Goal: Task Accomplishment & Management: Use online tool/utility

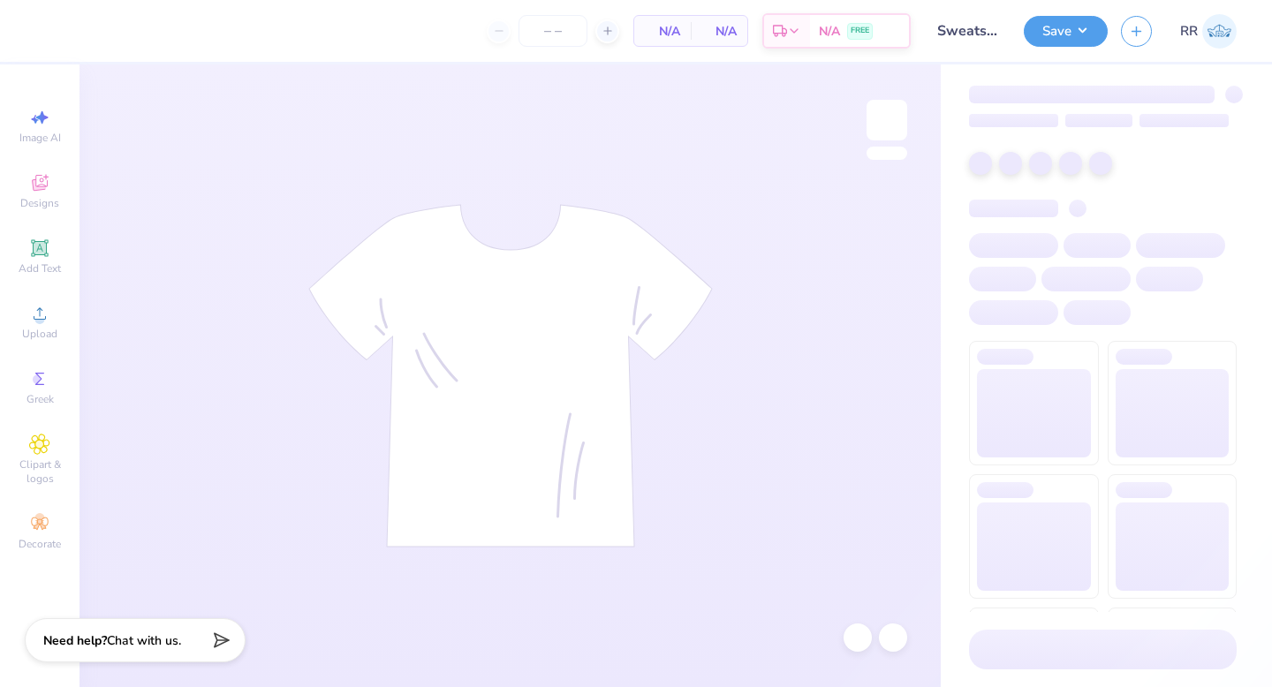
type input "24"
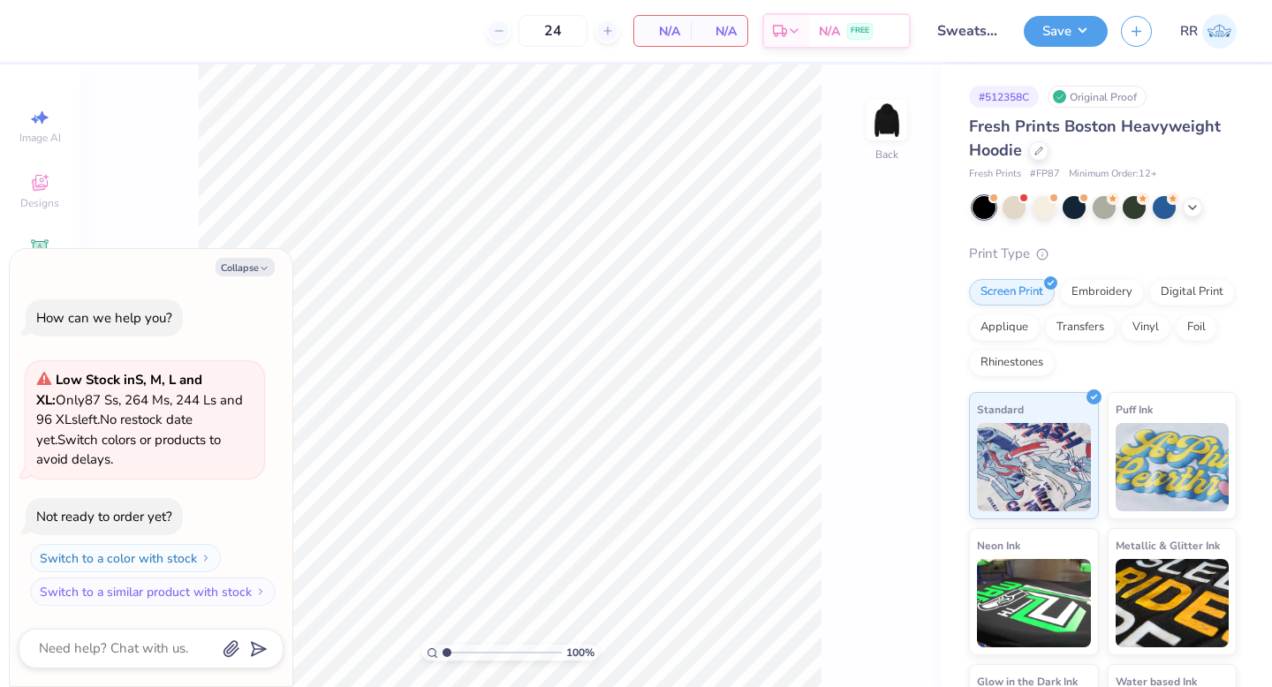
click at [257, 268] on button "Collapse" at bounding box center [245, 267] width 59 height 19
type textarea "x"
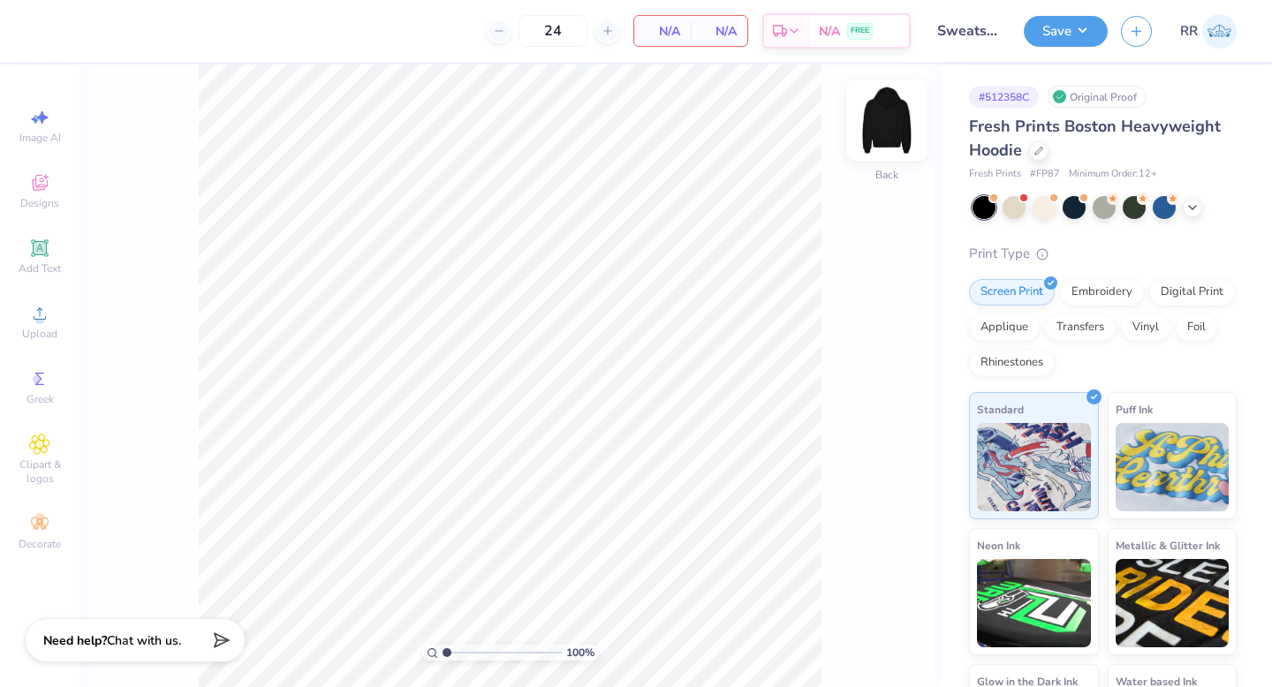
click at [889, 125] on img at bounding box center [886, 120] width 71 height 71
click at [46, 329] on span "Upload" at bounding box center [39, 334] width 35 height 14
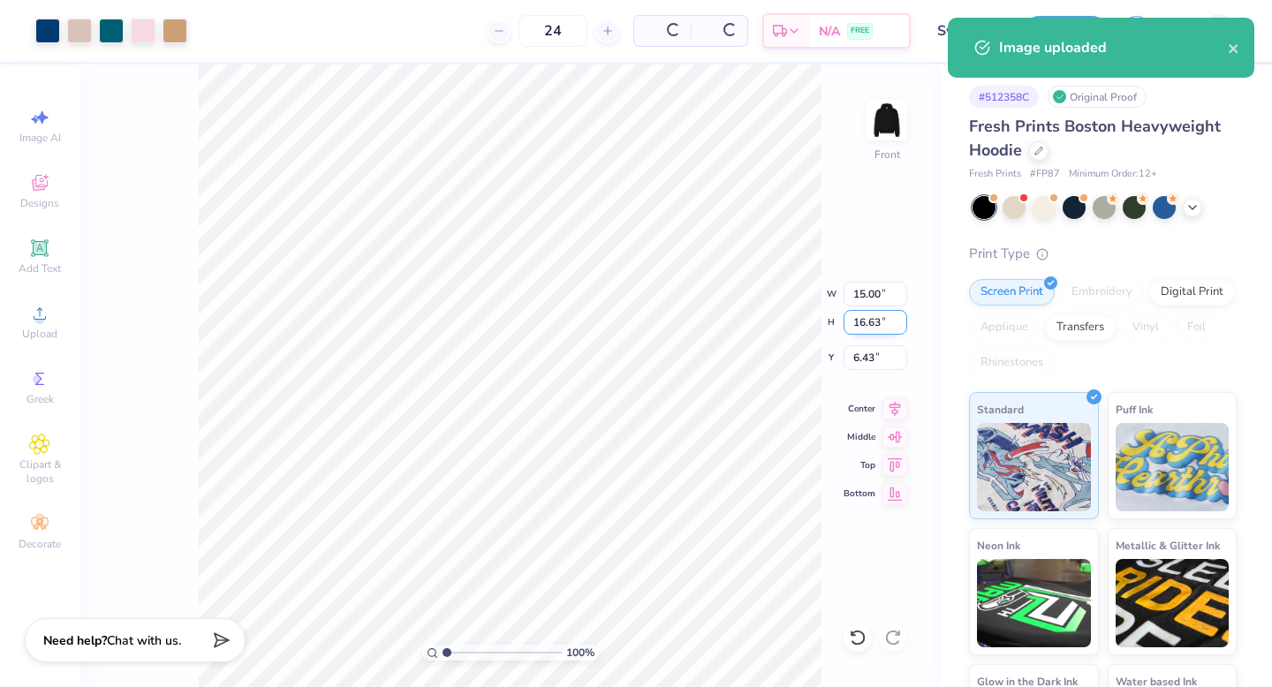
click at [867, 322] on input "16.63" at bounding box center [876, 322] width 64 height 25
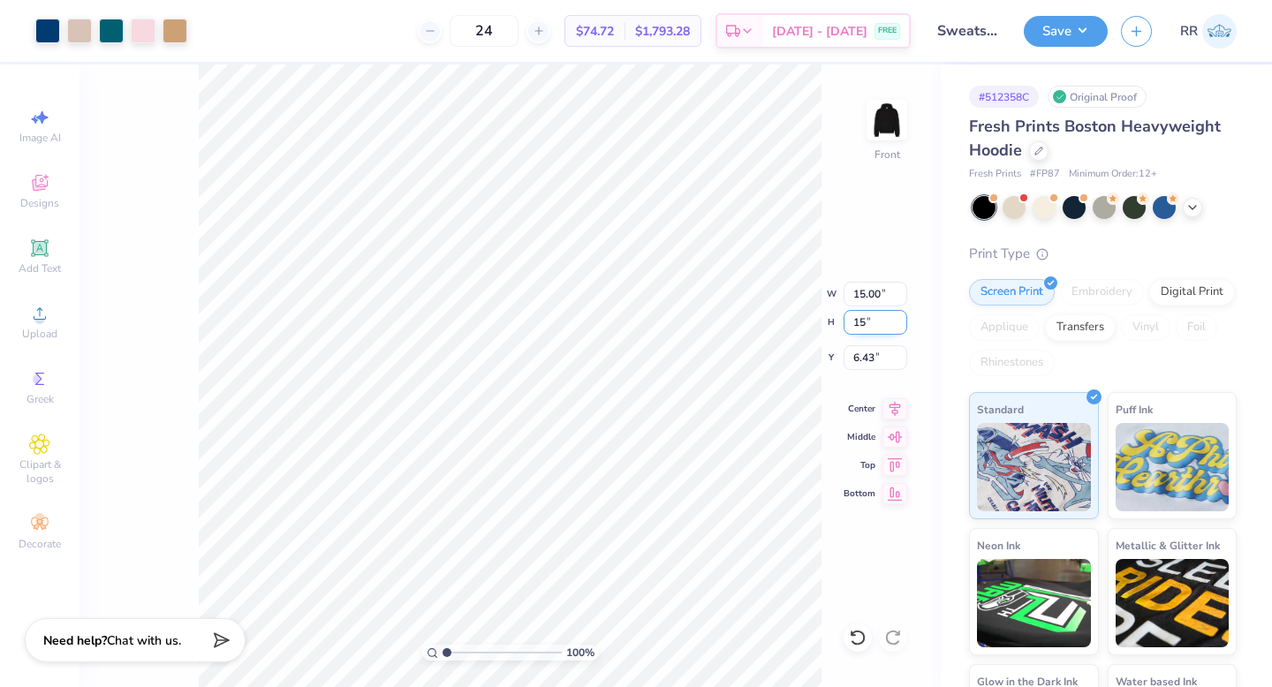
type input "15"
type input "13.53"
type input "15.00"
type input "7.25"
click at [815, 354] on div "100 % Front W 13.53 13.53 " H 15.00 15.00 " Y 7.25 7.25 " Center Middle Top Bot…" at bounding box center [509, 375] width 861 height 623
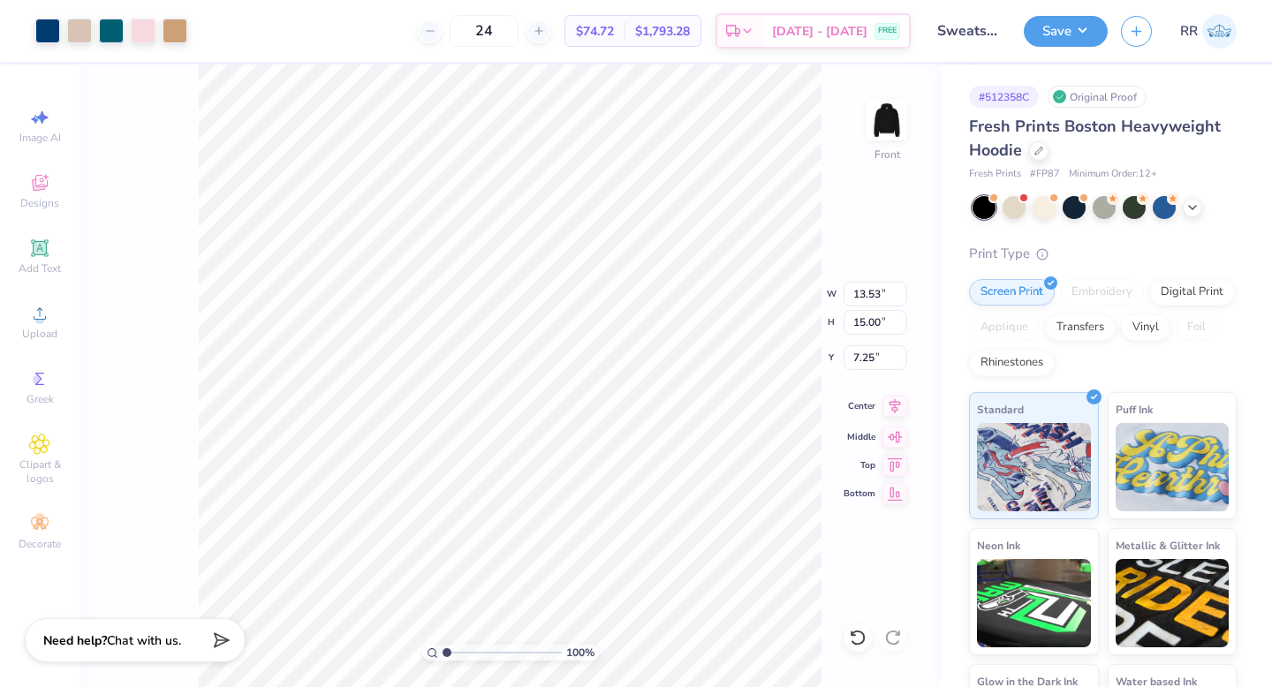
click at [898, 406] on icon at bounding box center [894, 406] width 25 height 21
click at [895, 406] on icon at bounding box center [894, 406] width 11 height 15
click at [882, 356] on input "7.25" at bounding box center [876, 357] width 64 height 25
type input "6.00"
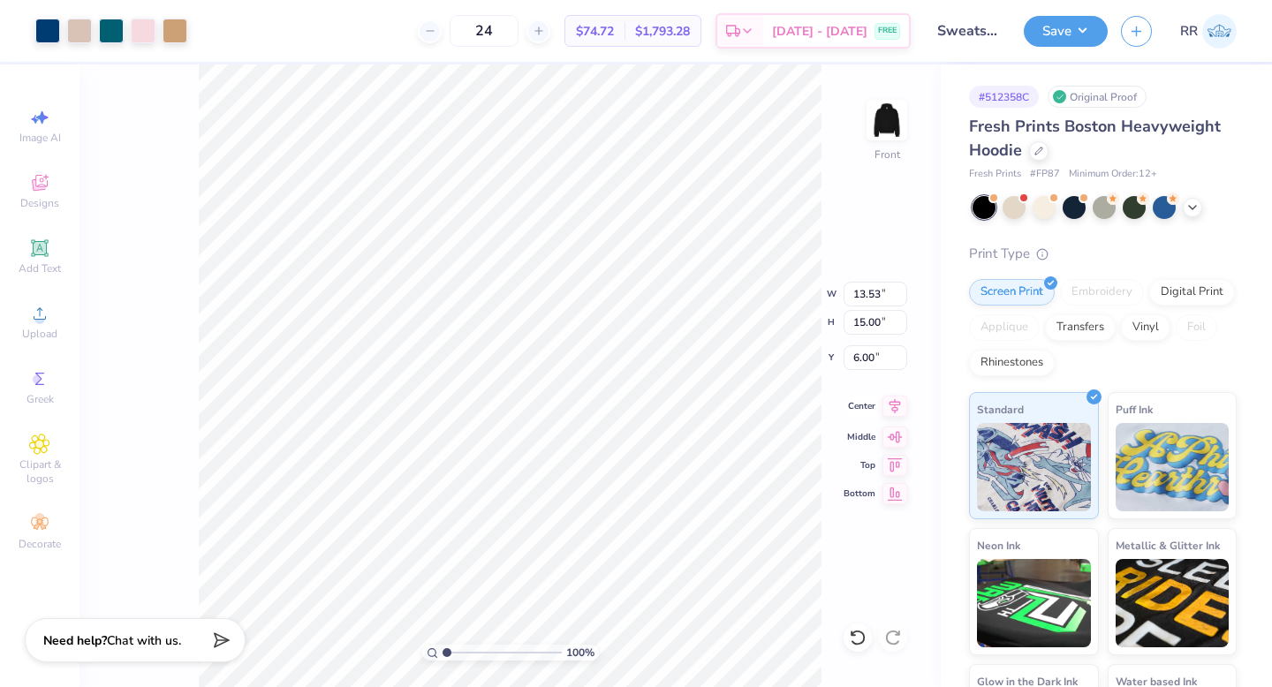
click at [897, 407] on icon at bounding box center [894, 406] width 11 height 15
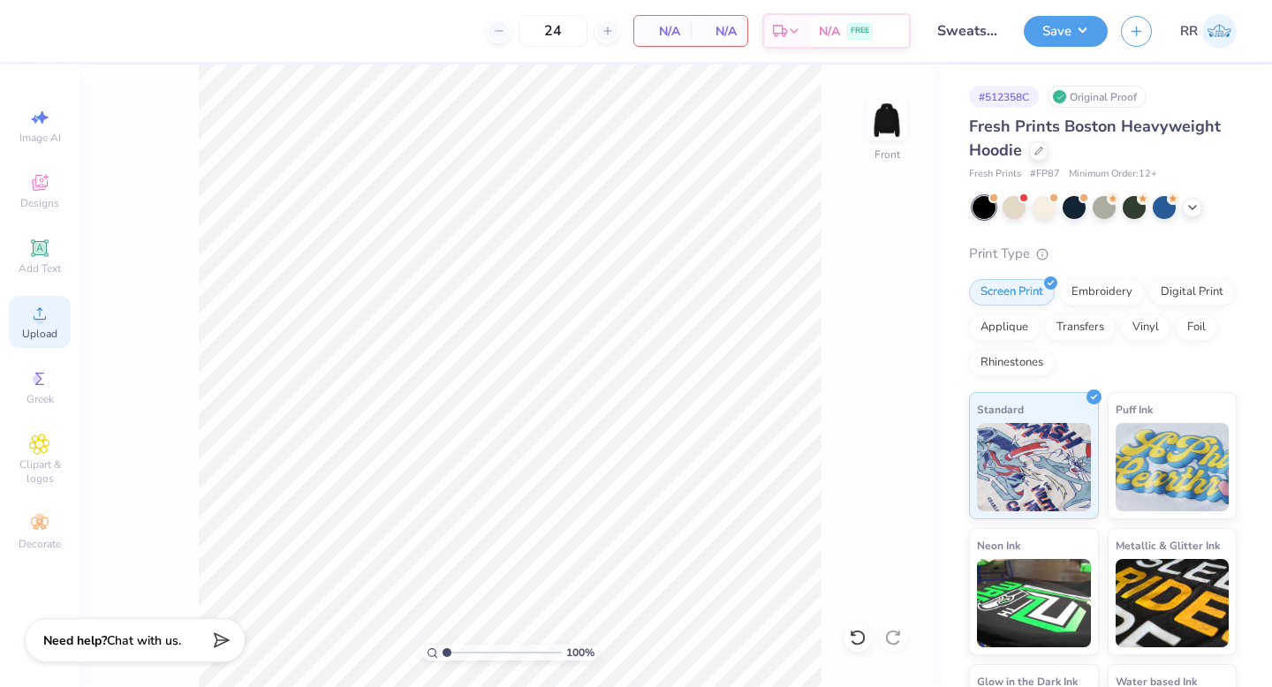
click at [880, 132] on img at bounding box center [886, 119] width 35 height 35
click at [48, 318] on icon at bounding box center [39, 313] width 21 height 21
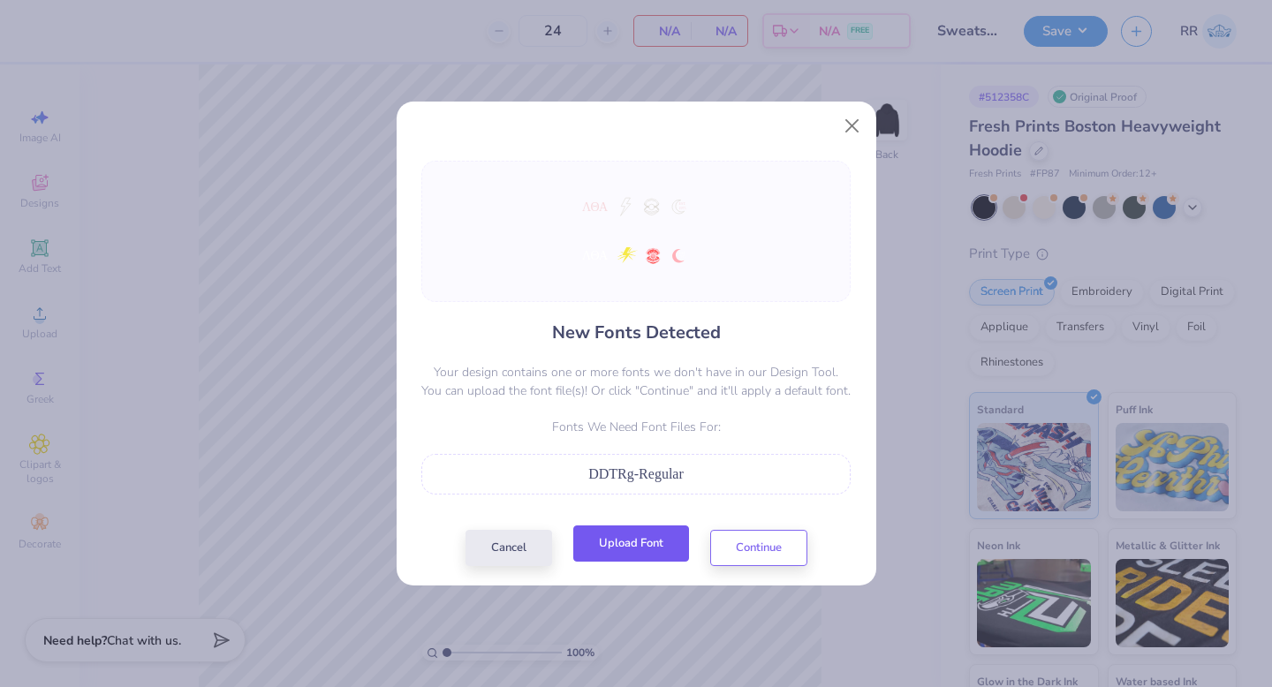
click at [623, 538] on button "Upload Font" at bounding box center [631, 544] width 116 height 36
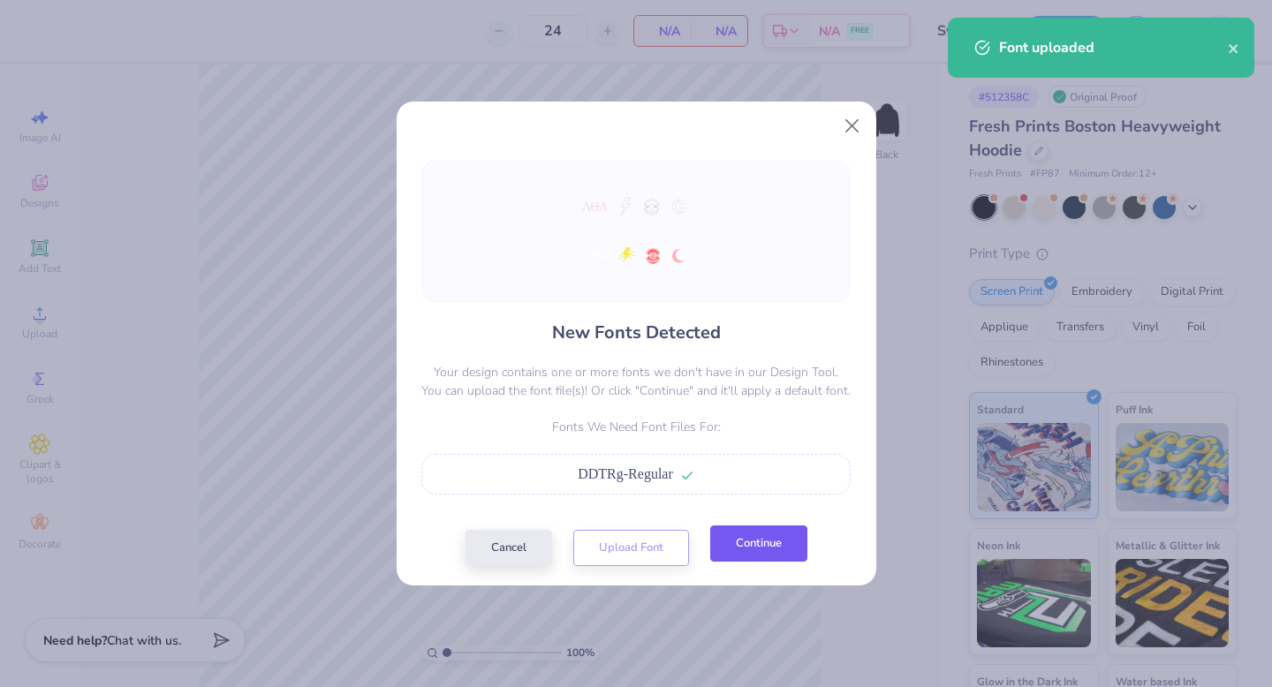
click at [746, 549] on button "Continue" at bounding box center [758, 544] width 97 height 36
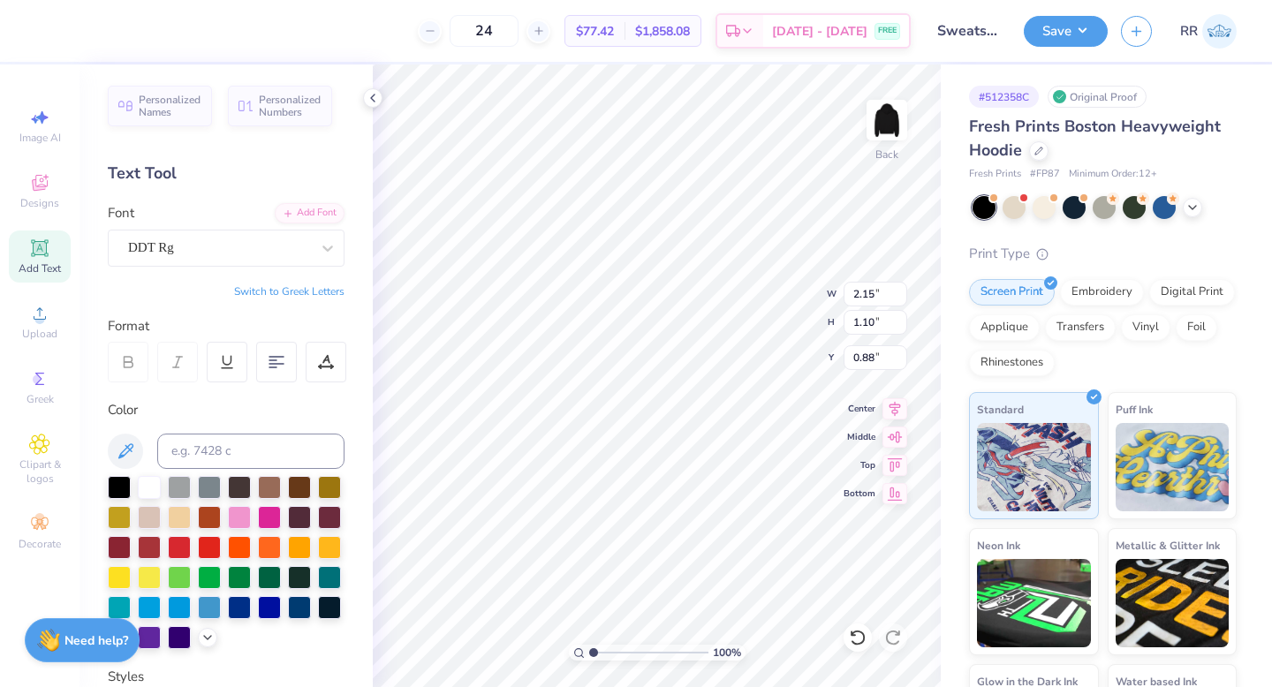
scroll to position [14, 2]
paste textarea
type textarea "LQA"
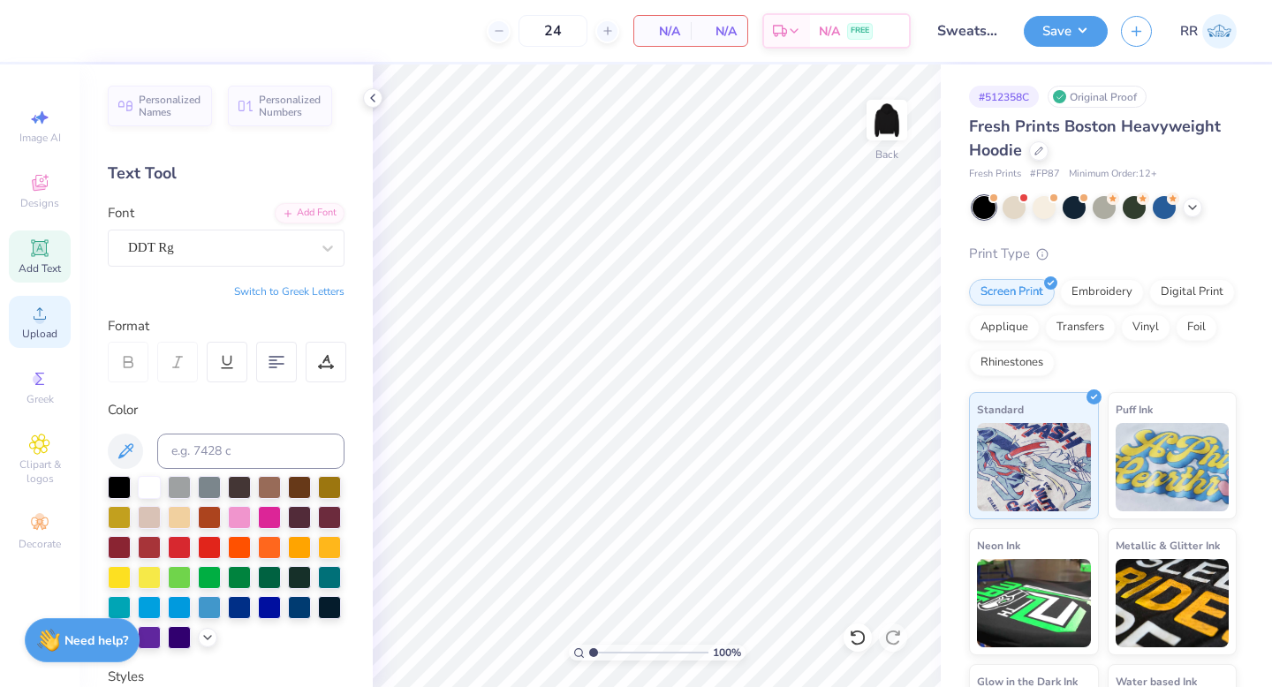
click at [34, 326] on div "Upload" at bounding box center [40, 322] width 62 height 52
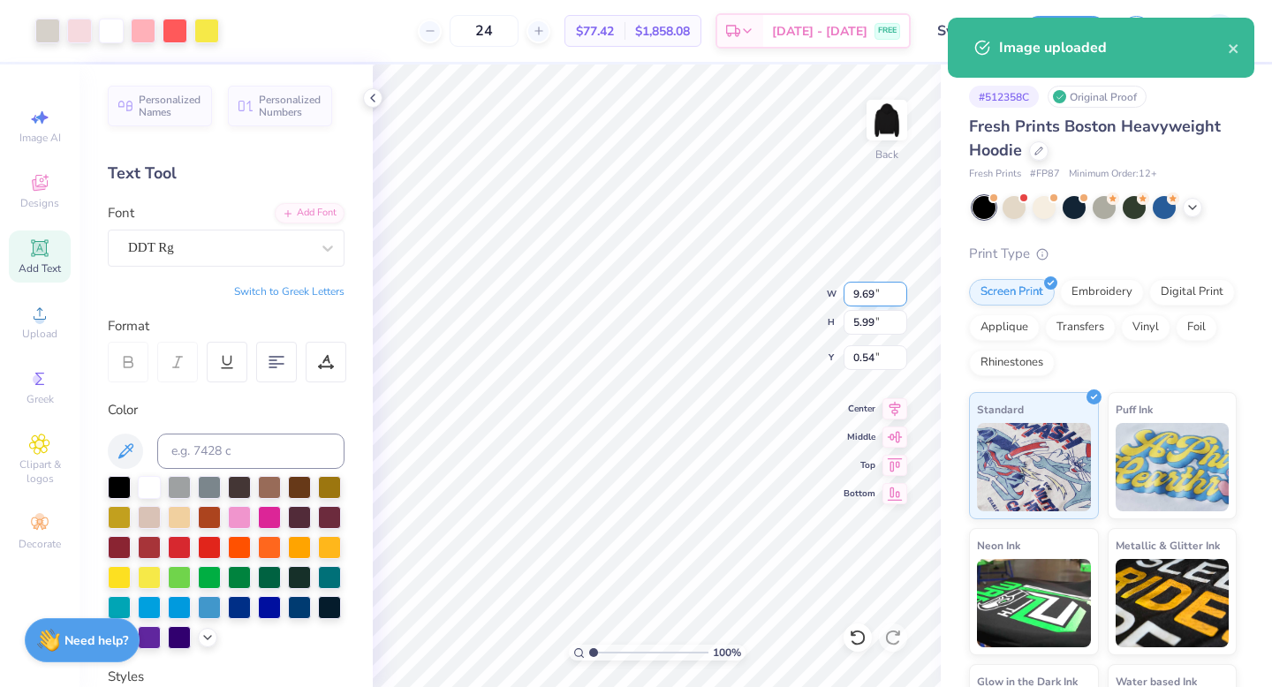
click at [860, 296] on input "9.69" at bounding box center [876, 294] width 64 height 25
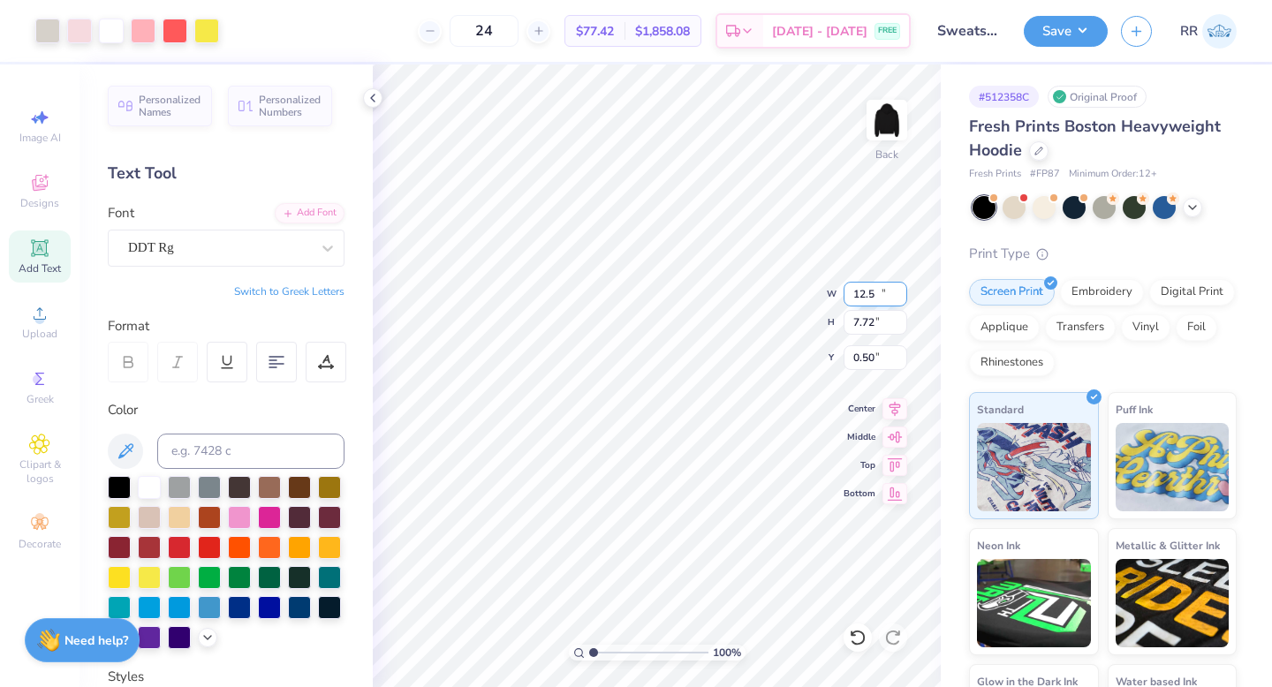
type input "12.50"
type input "7.72"
type input "0.50"
click at [894, 406] on icon at bounding box center [894, 406] width 25 height 21
click at [876, 352] on input "0.50" at bounding box center [876, 357] width 64 height 25
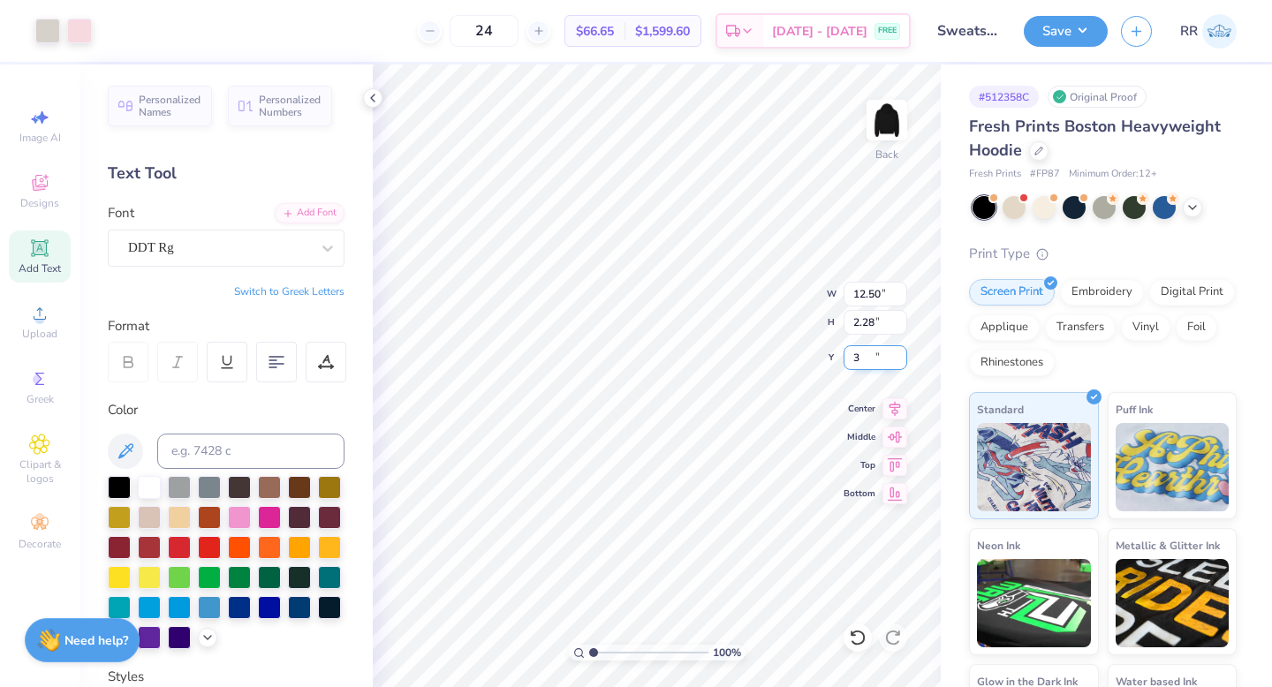
type input "3.00"
type input "12.51"
type input "1.94"
type input "6.27"
click at [875, 293] on input "12.51" at bounding box center [876, 294] width 64 height 25
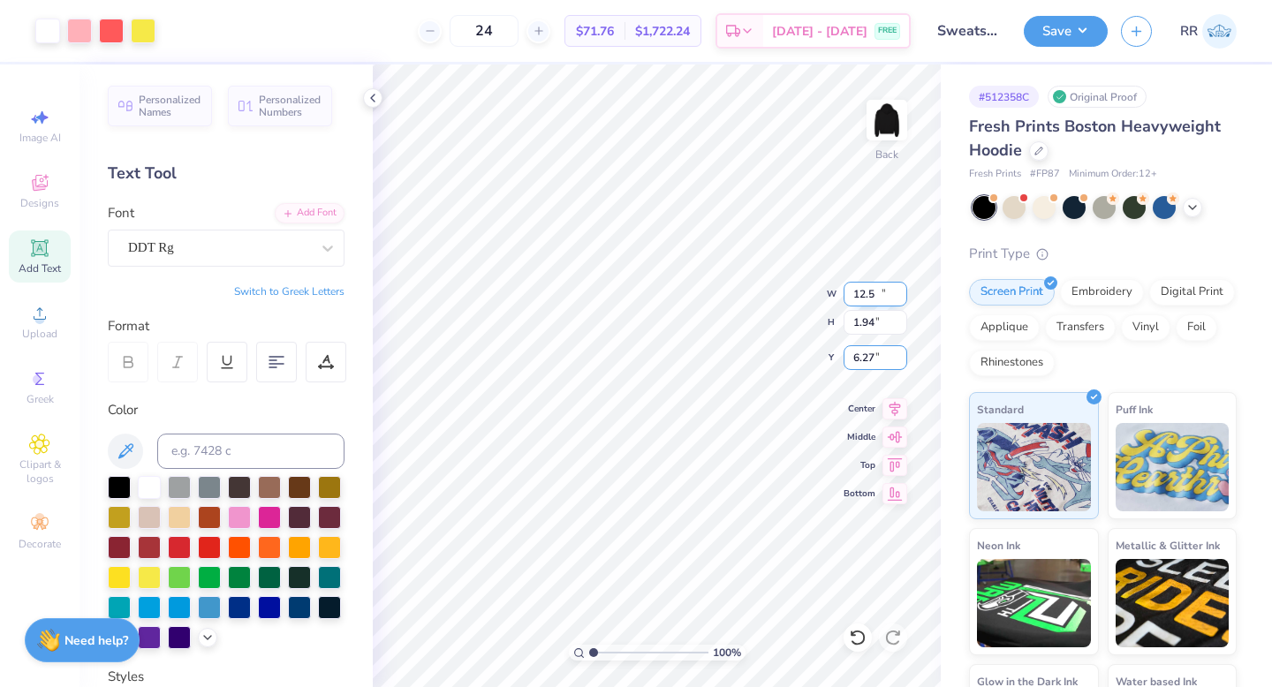
type input "12.50"
type input "3.00"
click at [901, 406] on icon at bounding box center [894, 406] width 25 height 21
click at [1066, 31] on button "Save" at bounding box center [1066, 28] width 84 height 31
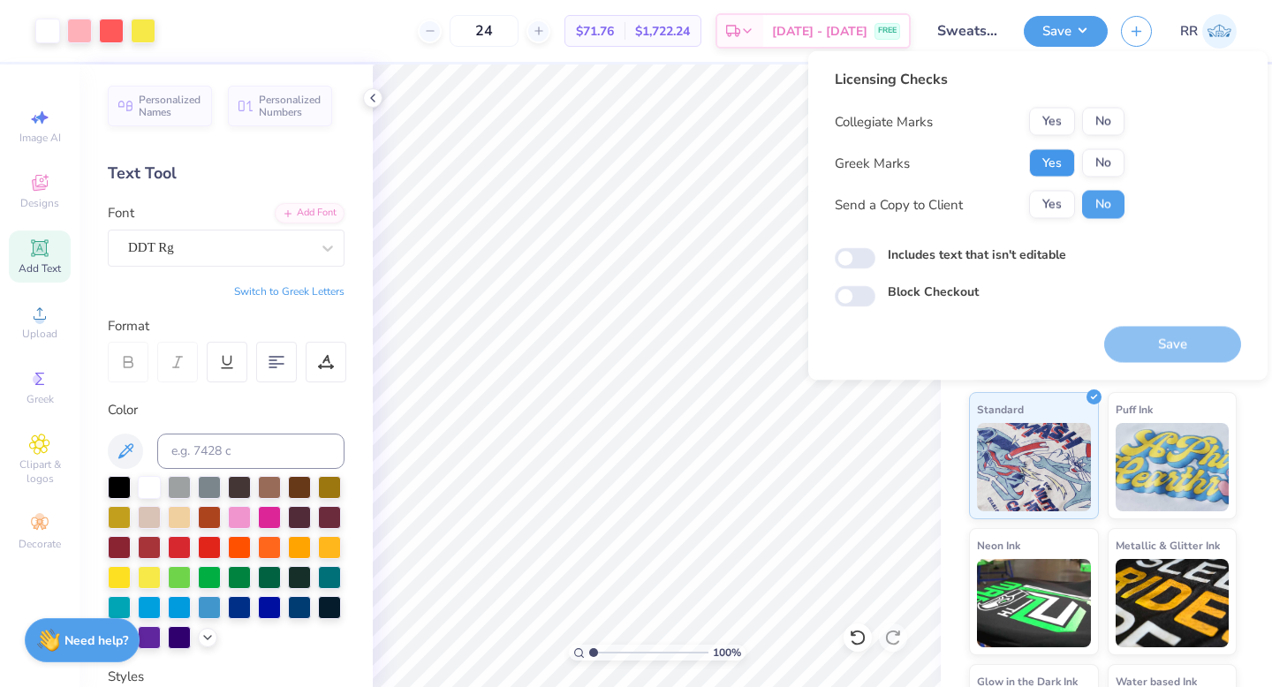
click at [1053, 155] on button "Yes" at bounding box center [1052, 163] width 46 height 28
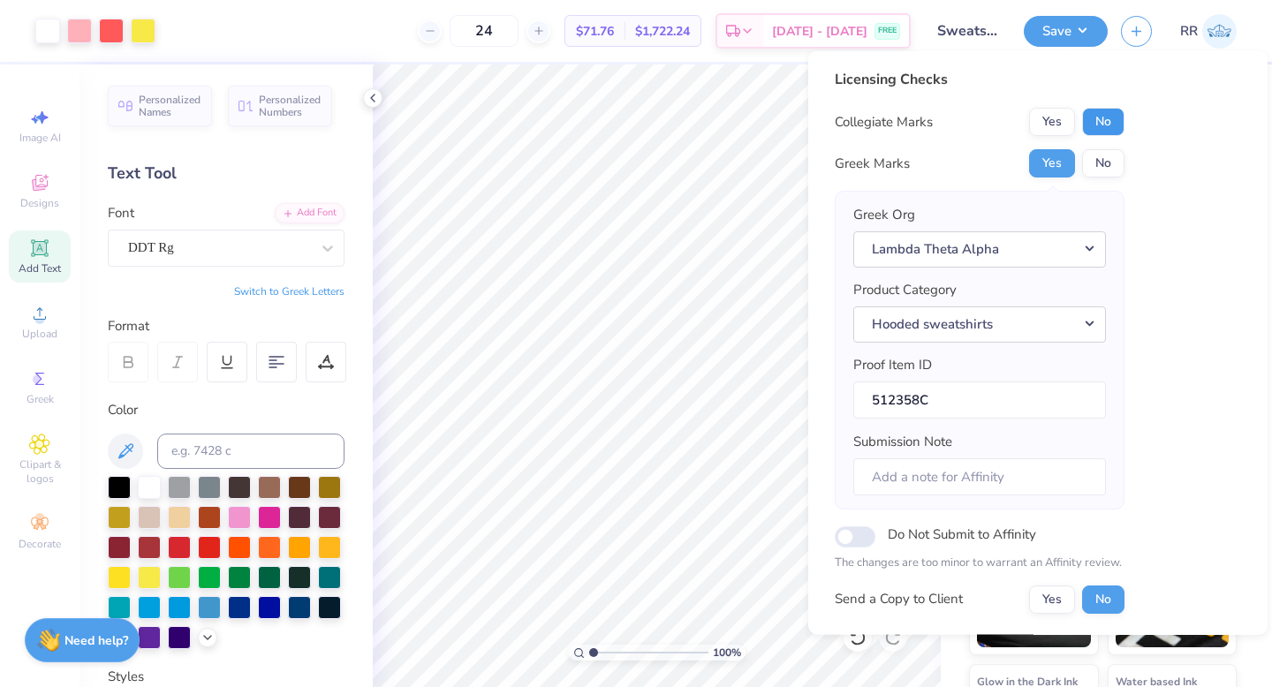
click at [1097, 125] on button "No" at bounding box center [1103, 122] width 42 height 28
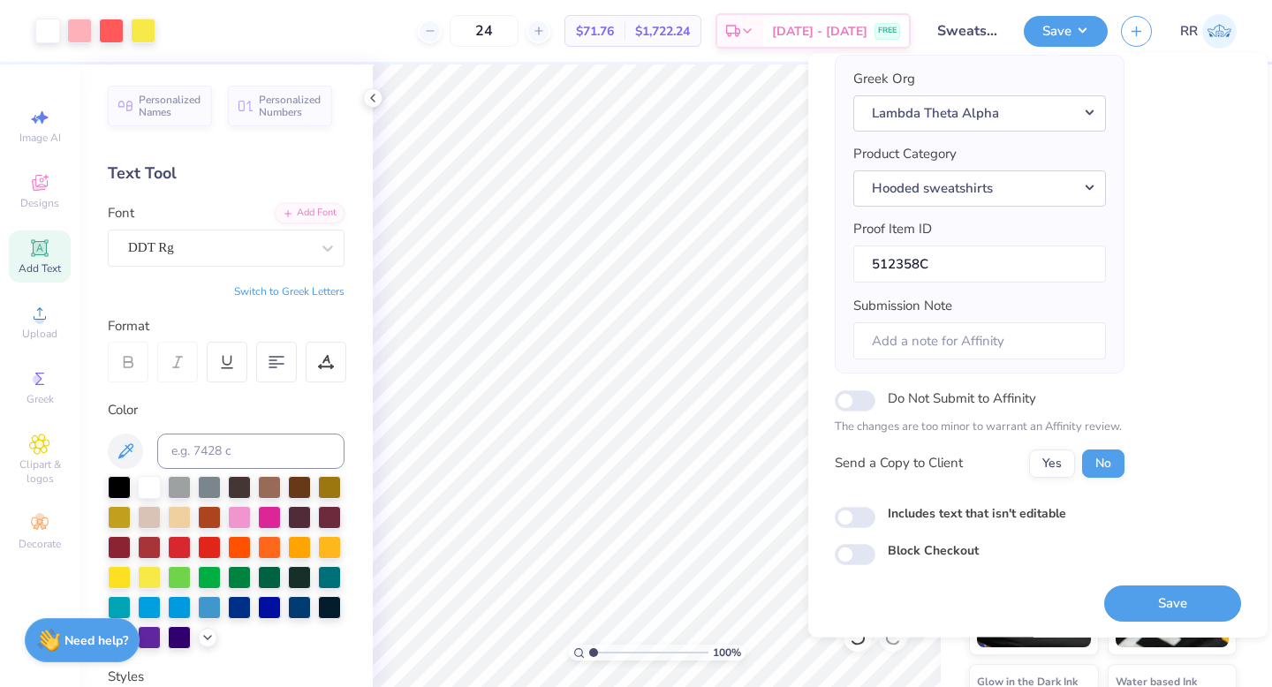
scroll to position [139, 0]
click at [1155, 598] on button "Save" at bounding box center [1172, 603] width 137 height 36
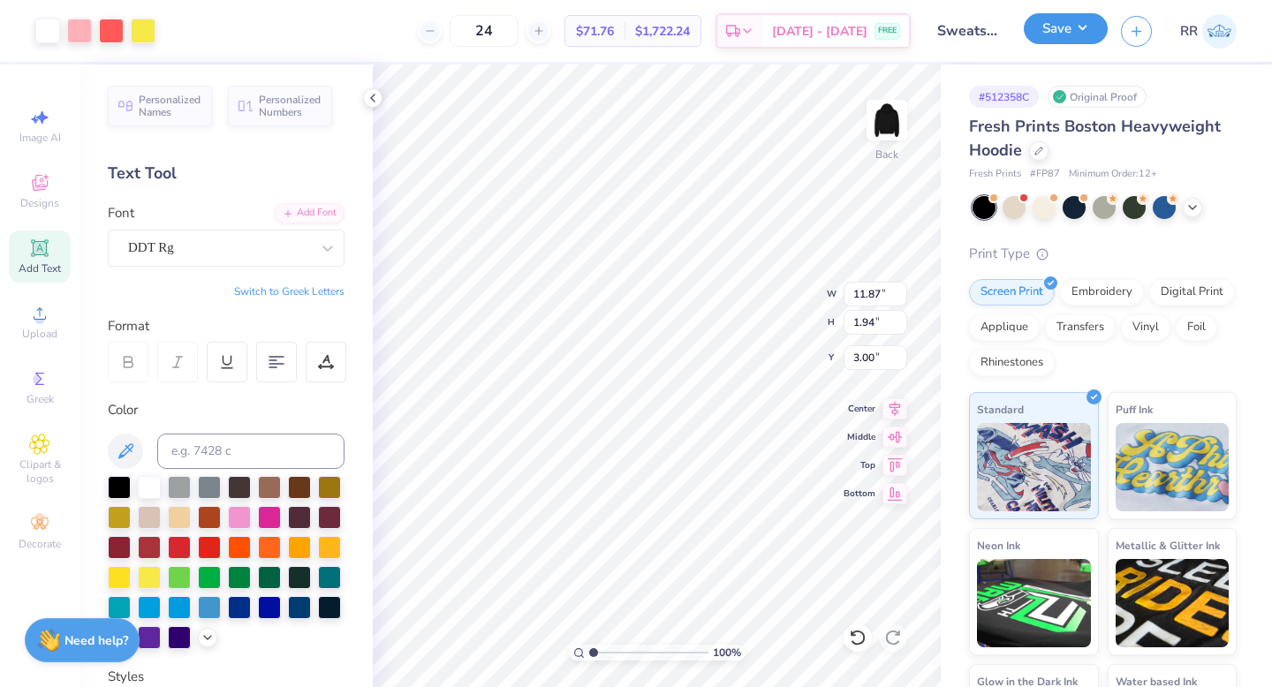
click at [1083, 26] on button "Save" at bounding box center [1066, 28] width 84 height 31
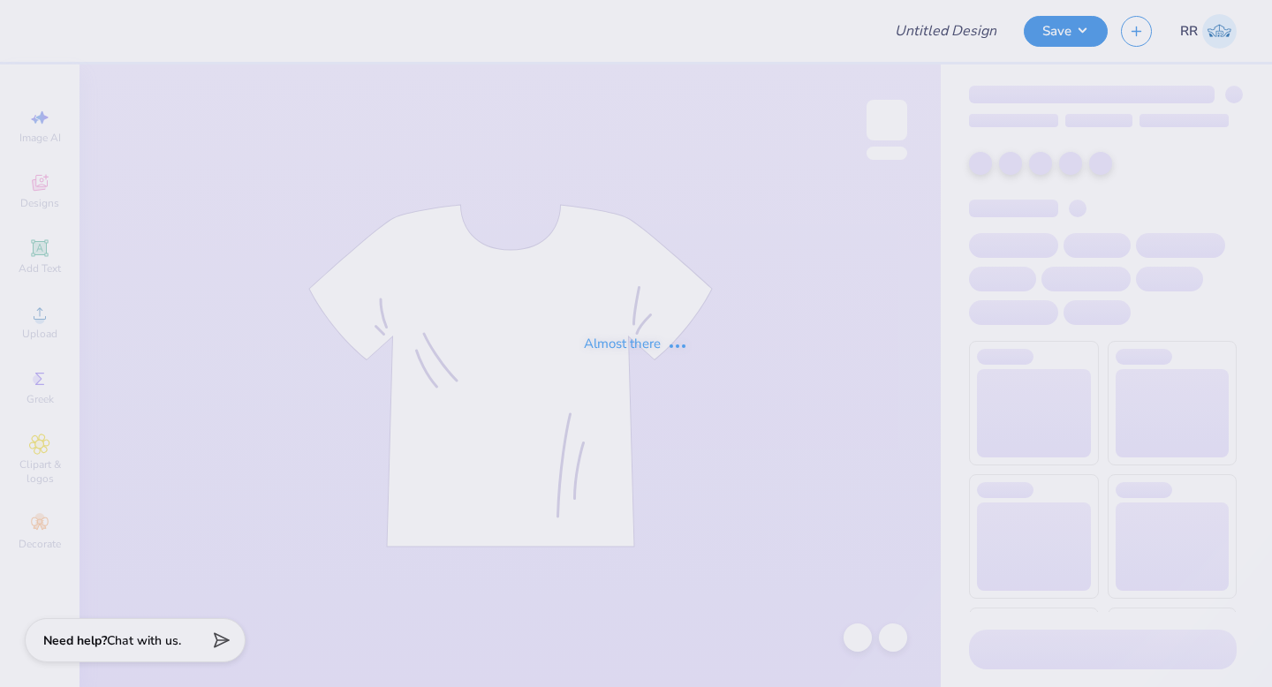
type input "Sweatsets for Lambda Theta Alpha"
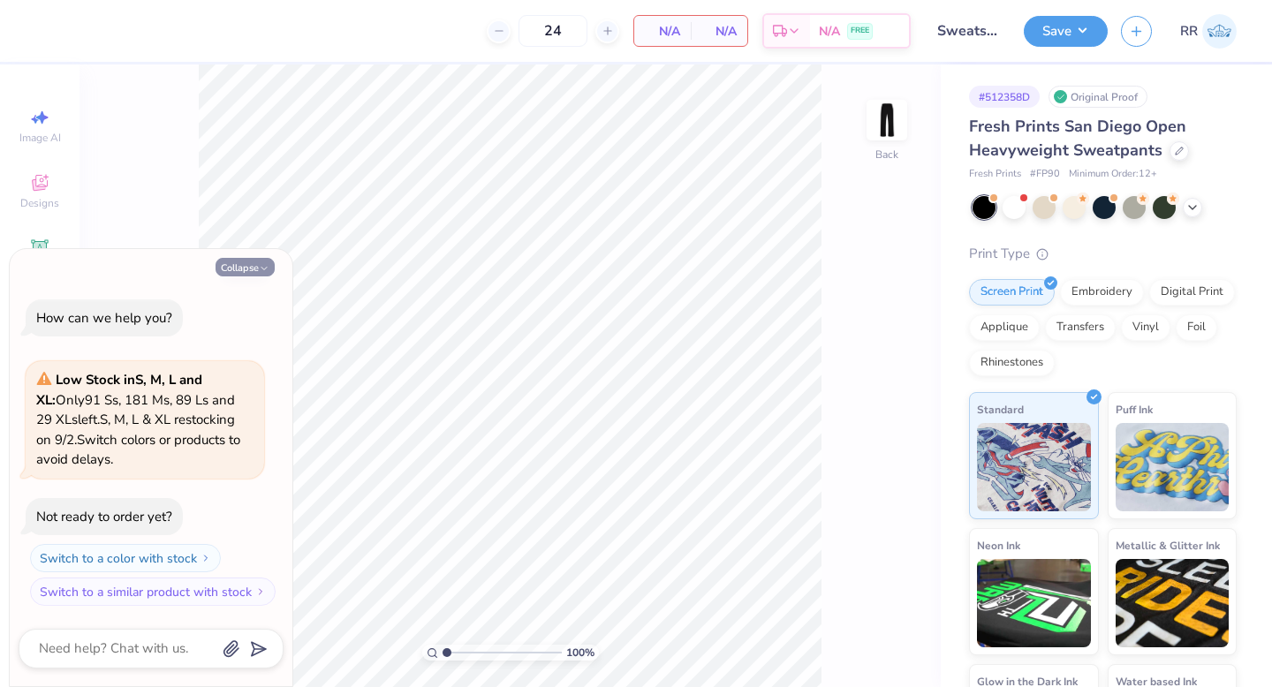
click at [260, 264] on icon "button" at bounding box center [264, 268] width 11 height 11
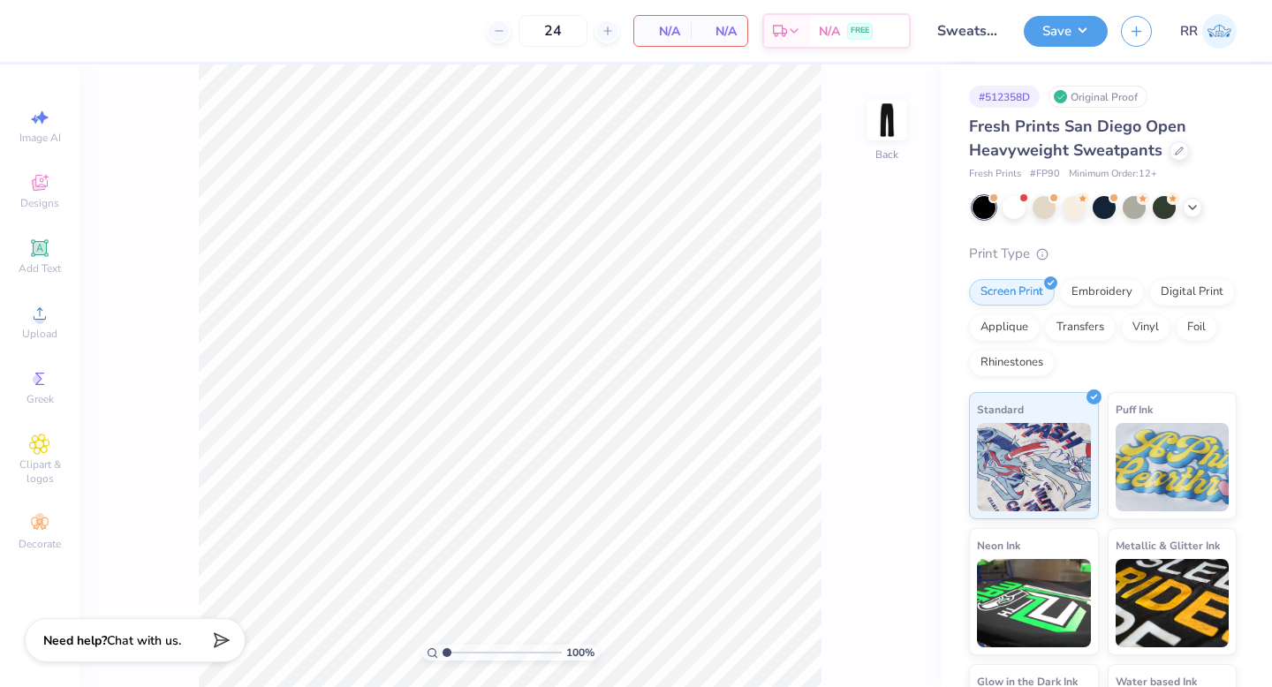
type textarea "x"
click at [44, 314] on icon at bounding box center [39, 313] width 21 height 21
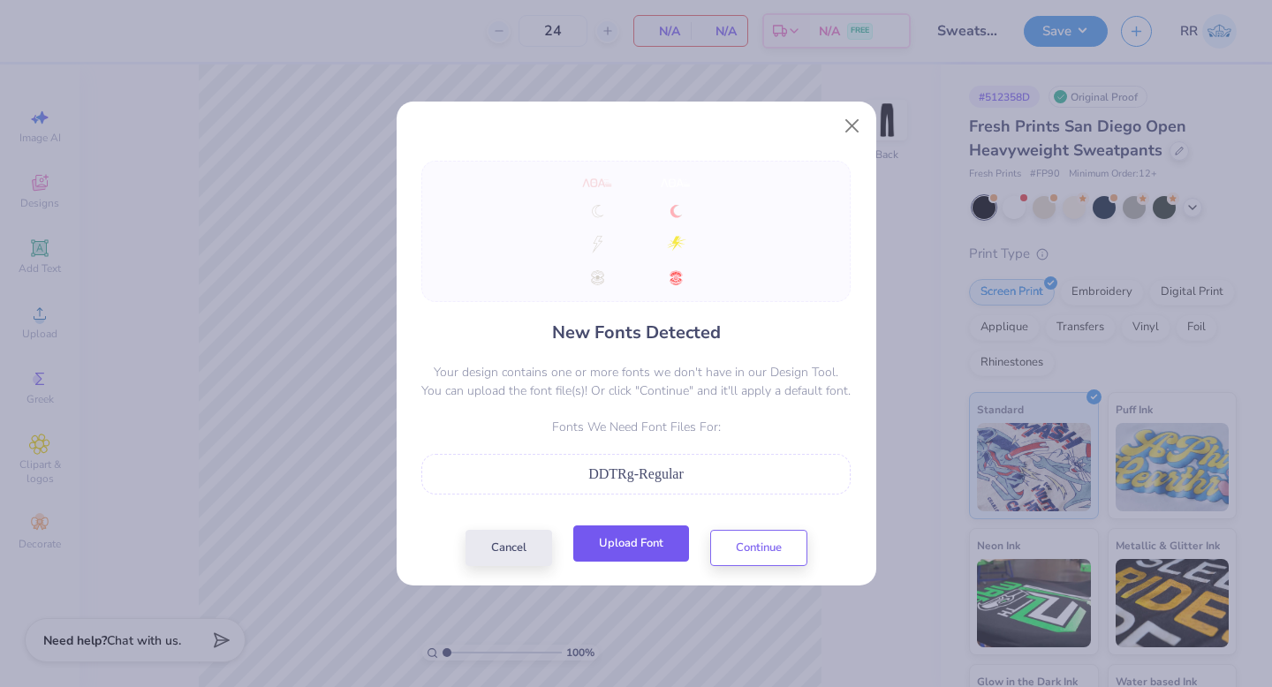
click at [624, 538] on button "Upload Font" at bounding box center [631, 544] width 116 height 36
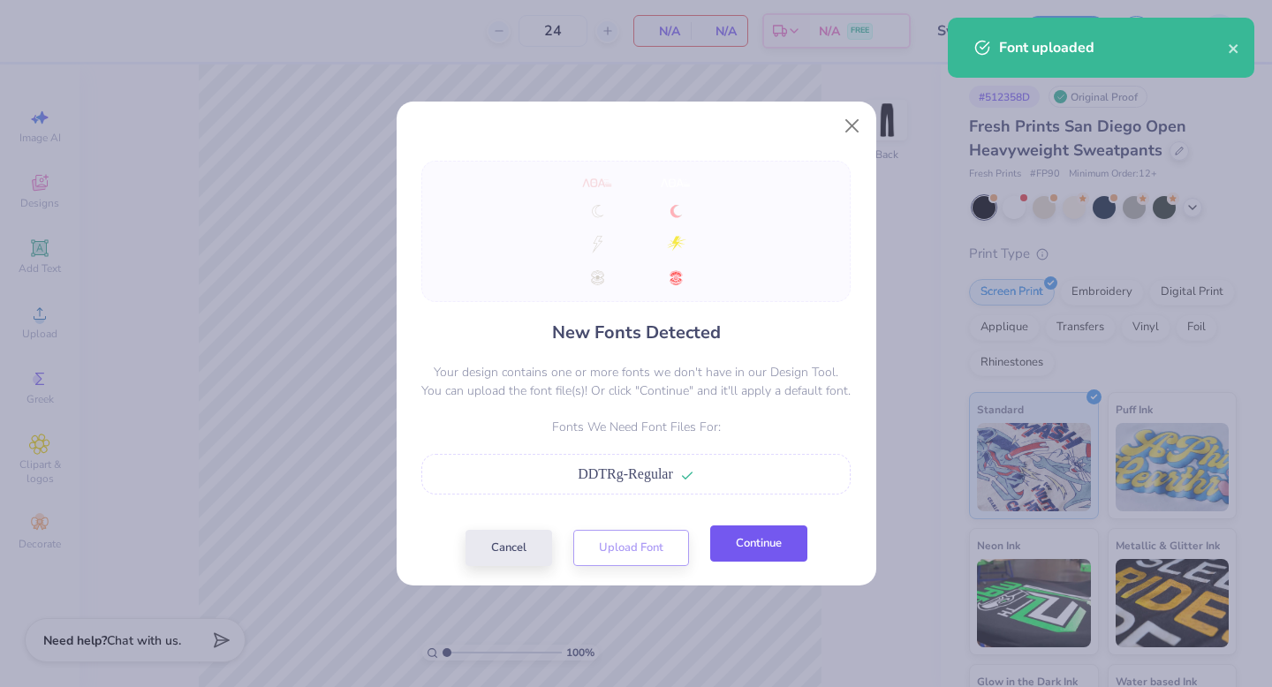
click at [738, 542] on button "Continue" at bounding box center [758, 544] width 97 height 36
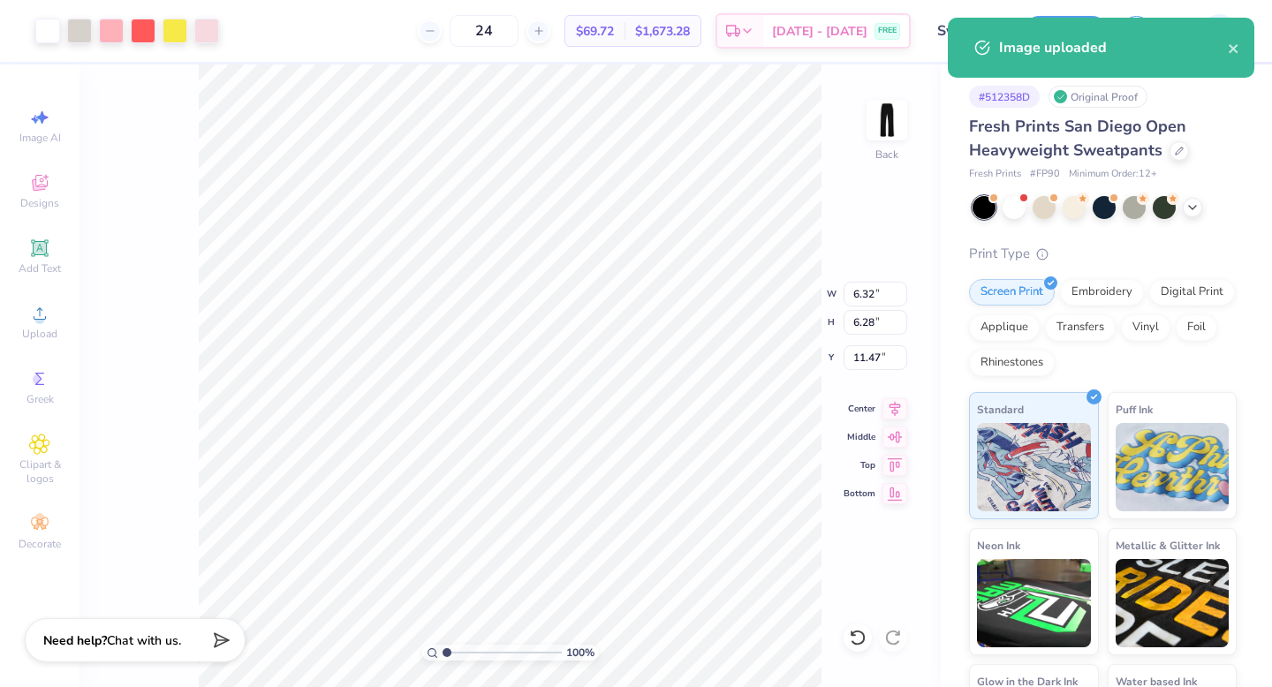
type input "11.47"
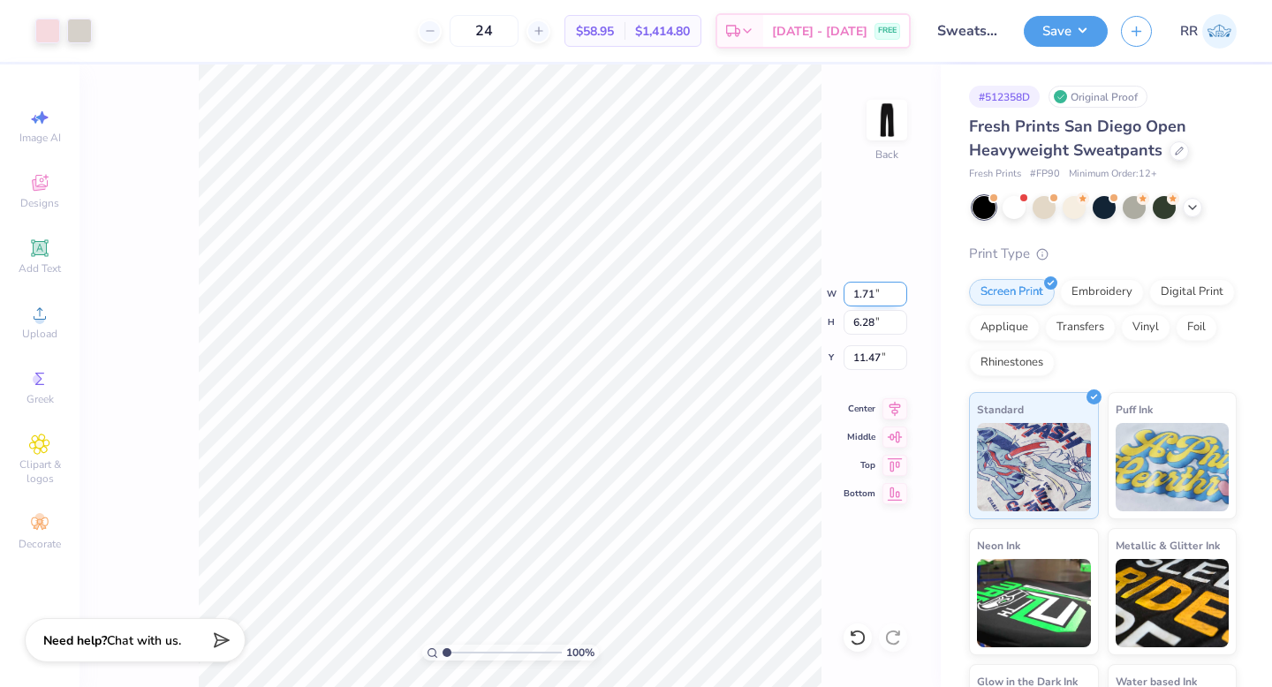
click at [865, 296] on input "1.71" at bounding box center [876, 294] width 64 height 25
type input "3.50"
type input "12.85"
type input "2.89"
drag, startPoint x: 875, startPoint y: 358, endPoint x: 837, endPoint y: 355, distance: 38.1
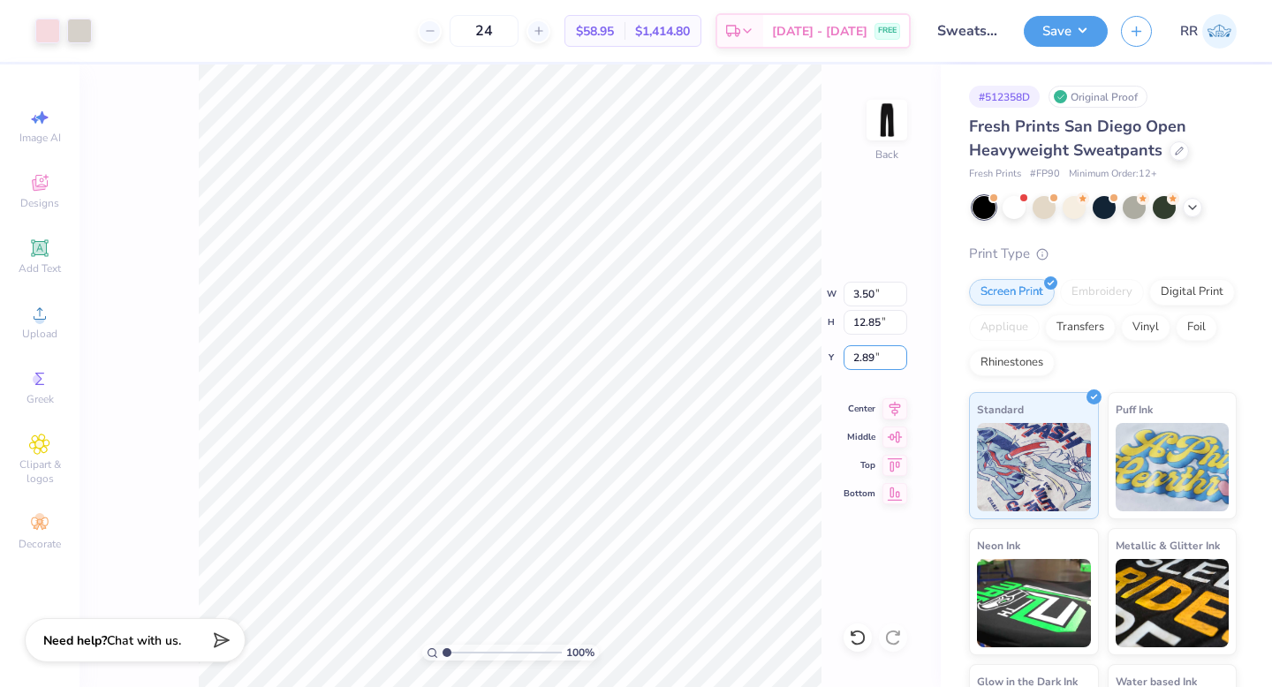
click at [842, 362] on div "100 % Back W 3.50 3.50 " H 12.85 12.85 " Y 2.89 2.89 " Center Middle Top Bottom" at bounding box center [509, 375] width 861 height 623
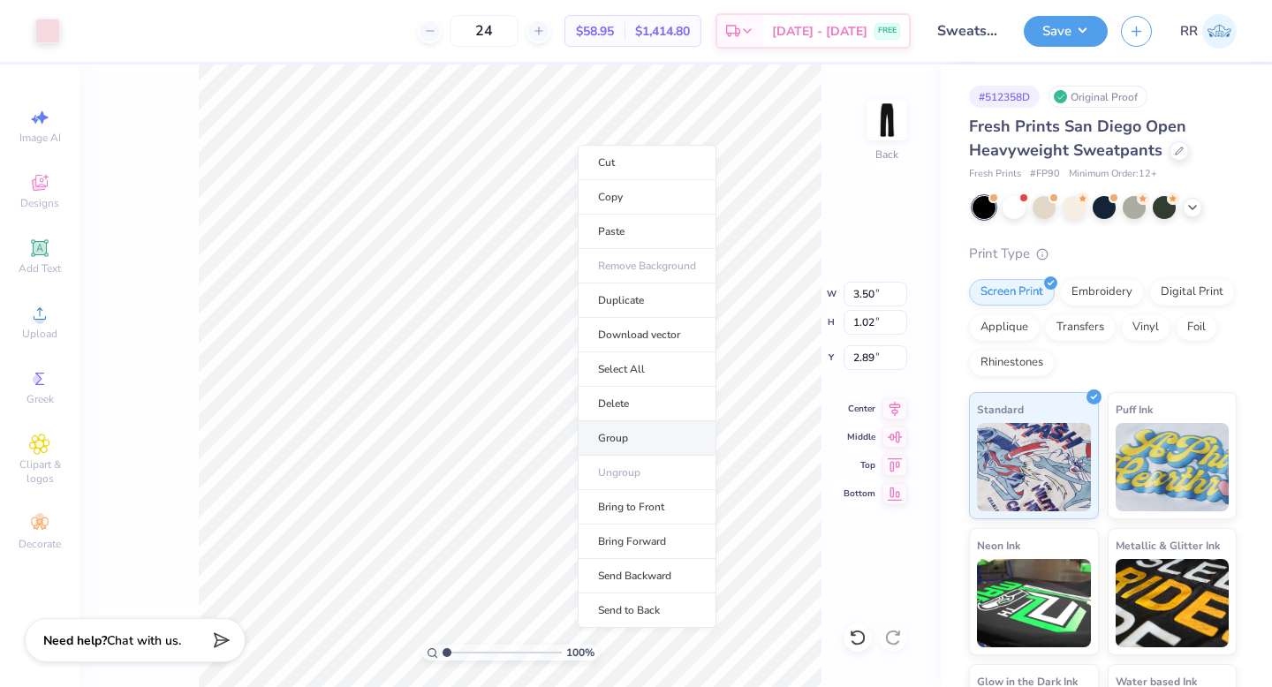
click at [647, 436] on li "Group" at bounding box center [647, 438] width 139 height 34
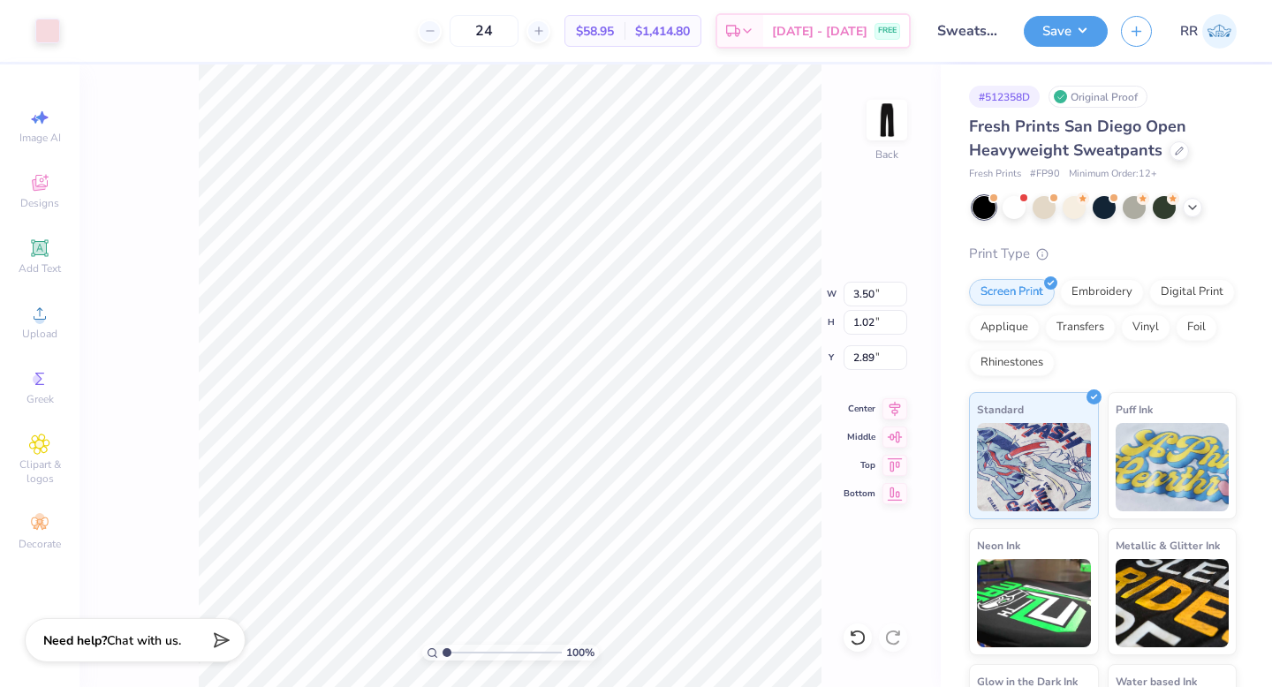
type input "1.59"
type input "9.67"
type input "6.06"
drag, startPoint x: 877, startPoint y: 357, endPoint x: 821, endPoint y: 375, distance: 58.7
click at [827, 369] on div "100 % Back W 1.59 1.59 " H 9.67 9.67 " Y 6.06 6.06 " Center Middle Top Bottom" at bounding box center [509, 375] width 861 height 623
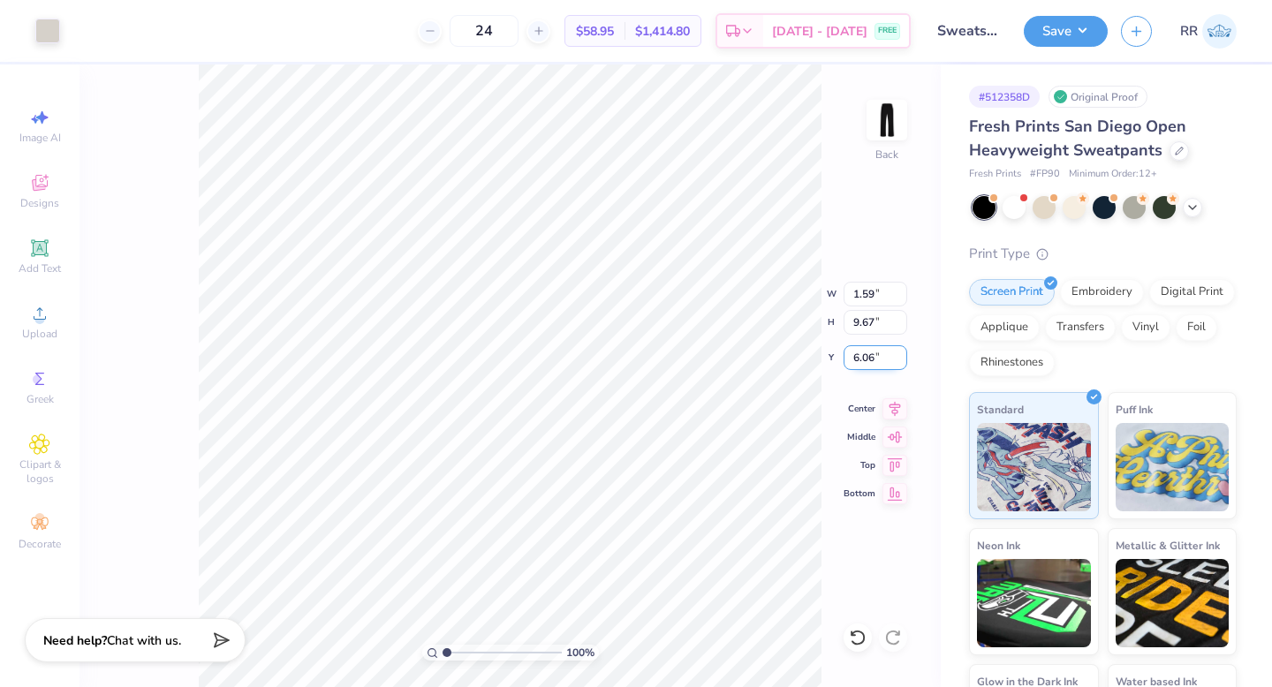
click at [865, 354] on input "6.06" at bounding box center [876, 357] width 64 height 25
type input "10.00"
drag, startPoint x: 872, startPoint y: 322, endPoint x: 830, endPoint y: 325, distance: 41.7
click at [833, 324] on div "100 % Back W 1.59 1.59 " H 9.67 9.67 " Y 10.00 10.00 " Center Middle Top Bottom" at bounding box center [509, 375] width 861 height 623
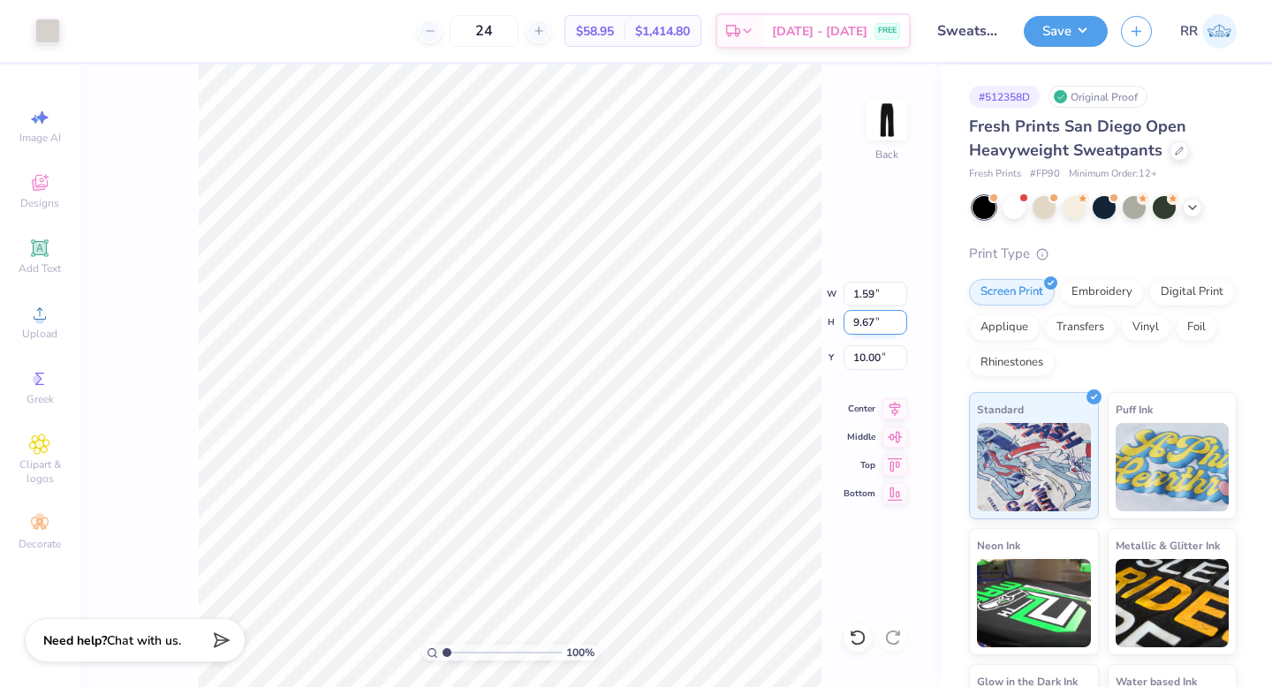
click at [869, 324] on input "9.67" at bounding box center [876, 322] width 64 height 25
drag, startPoint x: 869, startPoint y: 324, endPoint x: 862, endPoint y: 331, distance: 10.0
click at [865, 325] on input "9.67" at bounding box center [876, 322] width 64 height 25
type input "13"
type input "2.14"
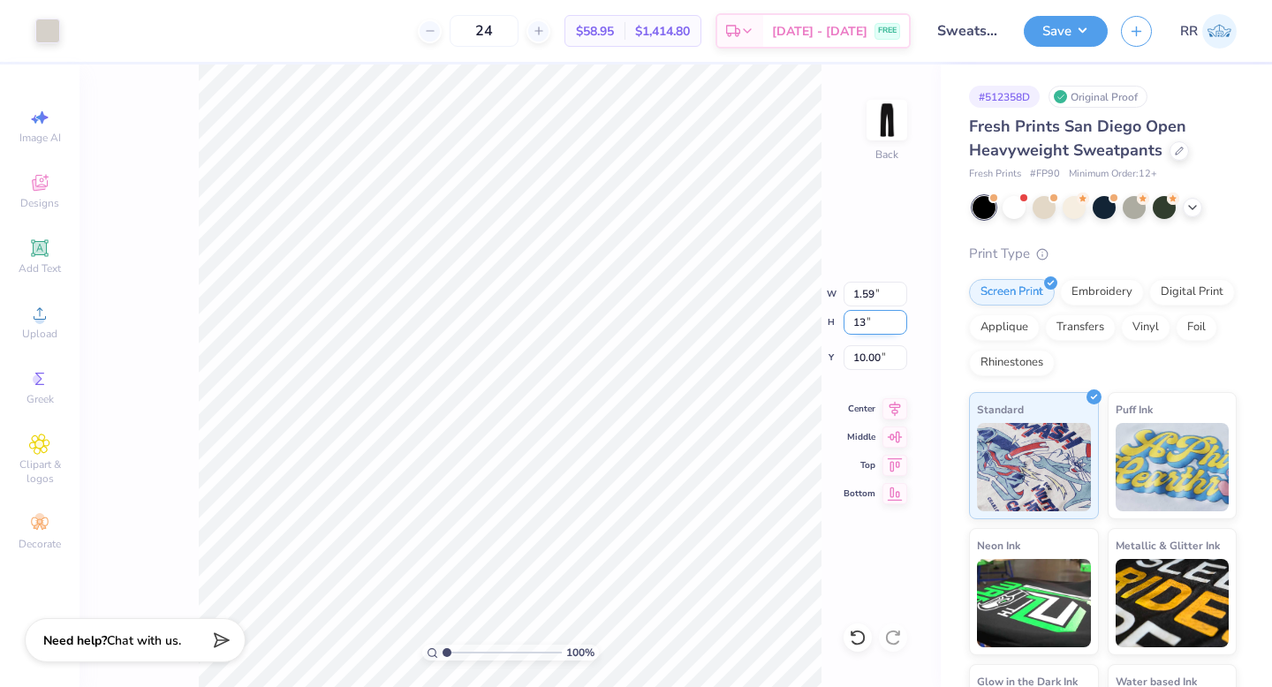
type input "13.00"
type input "8.34"
type input "7.23"
click at [874, 299] on input "3.51" at bounding box center [876, 294] width 64 height 25
type input "3.50"
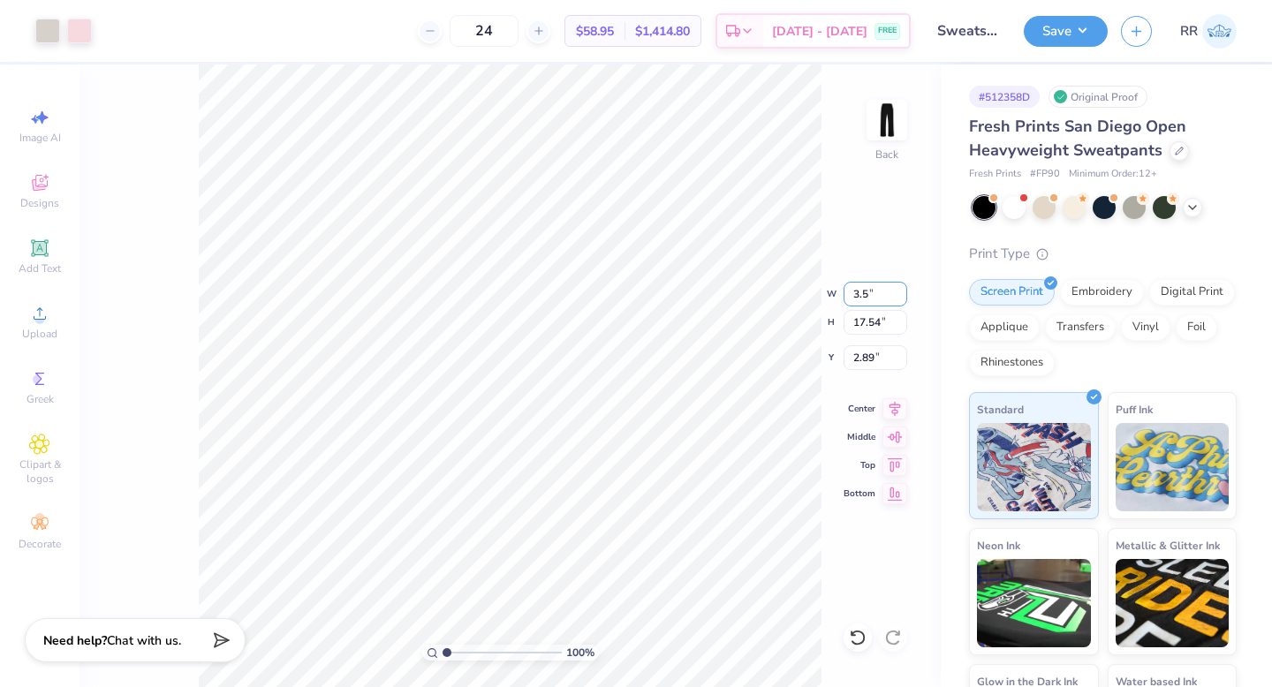
type input "17.49"
click at [875, 358] on input "2.92" at bounding box center [876, 357] width 64 height 25
type input "3.00"
click at [57, 36] on div at bounding box center [47, 29] width 25 height 25
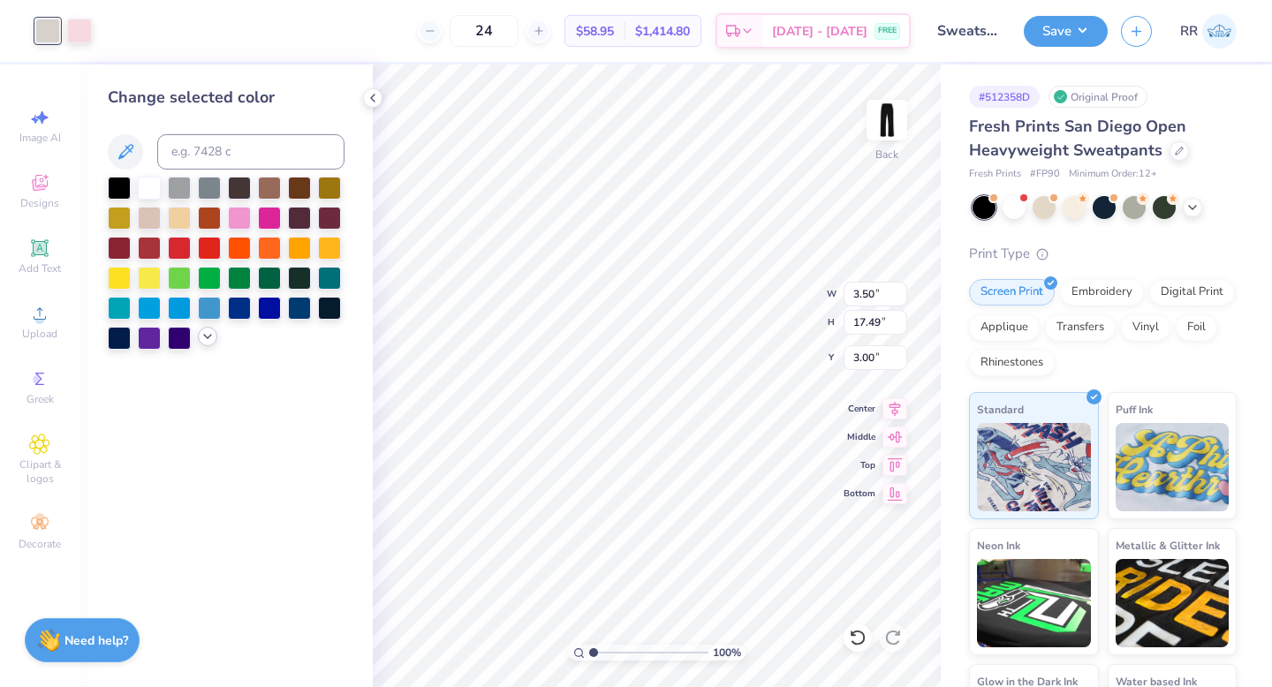
click at [206, 336] on polyline at bounding box center [207, 337] width 7 height 4
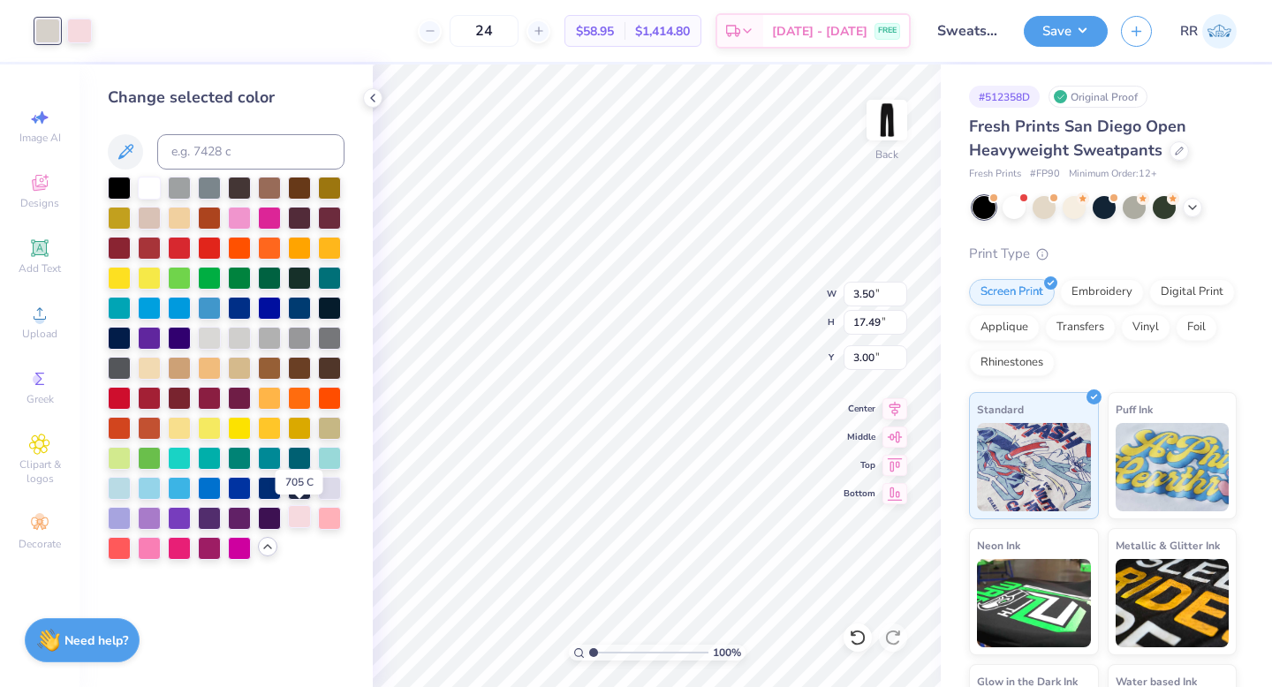
click at [298, 514] on div at bounding box center [299, 516] width 23 height 23
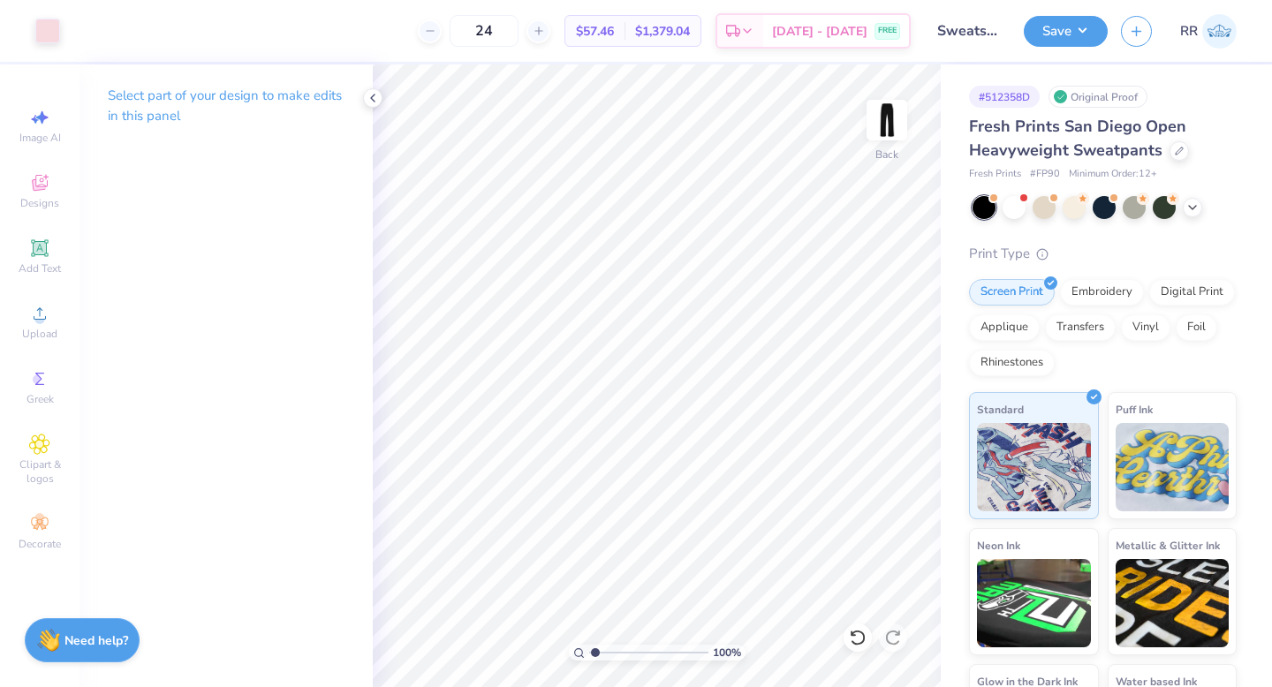
type input "1.2"
type textarea "x"
type input "1.23"
type textarea "x"
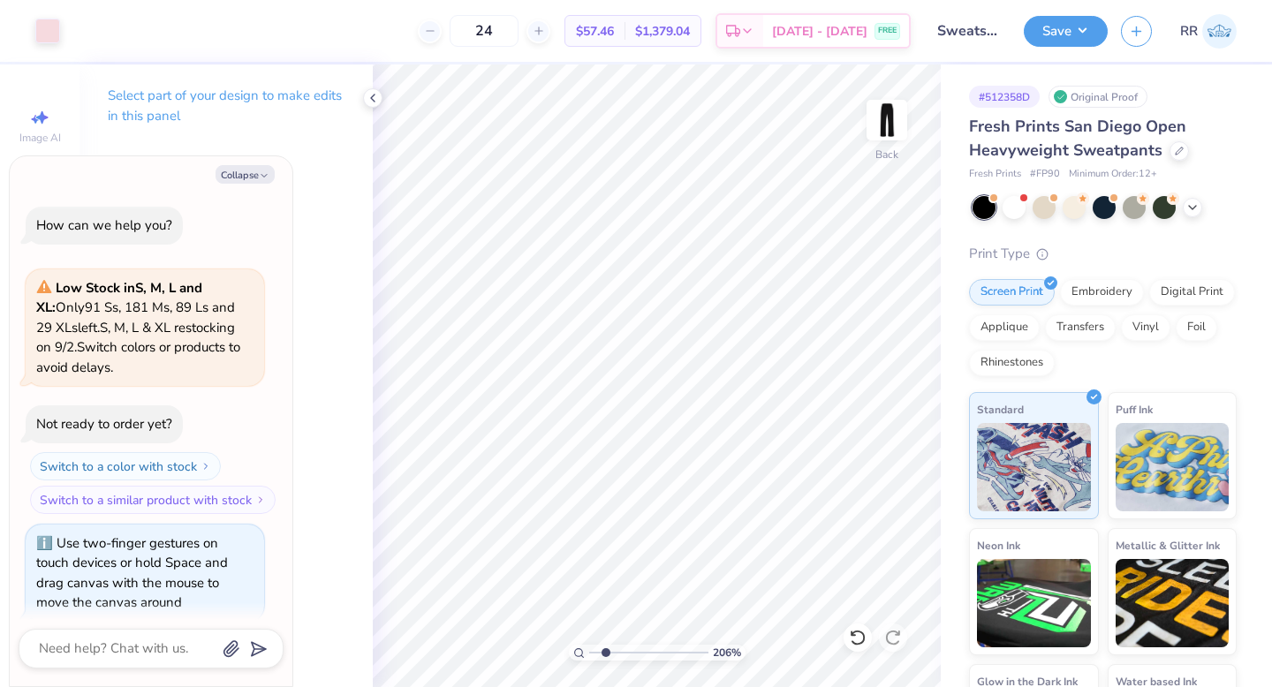
scroll to position [15, 0]
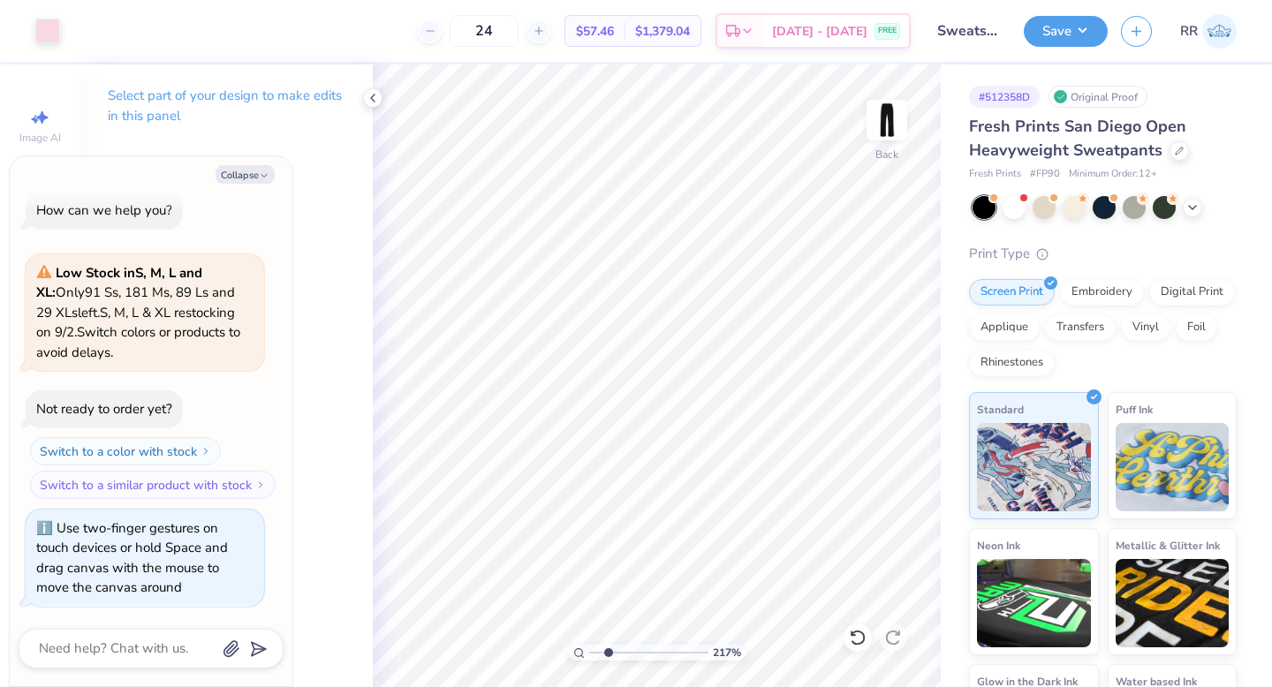
click at [608, 650] on input "range" at bounding box center [648, 653] width 119 height 16
click at [602, 654] on input "range" at bounding box center [648, 653] width 119 height 16
type input "1.77"
click at [372, 95] on icon at bounding box center [373, 98] width 14 height 14
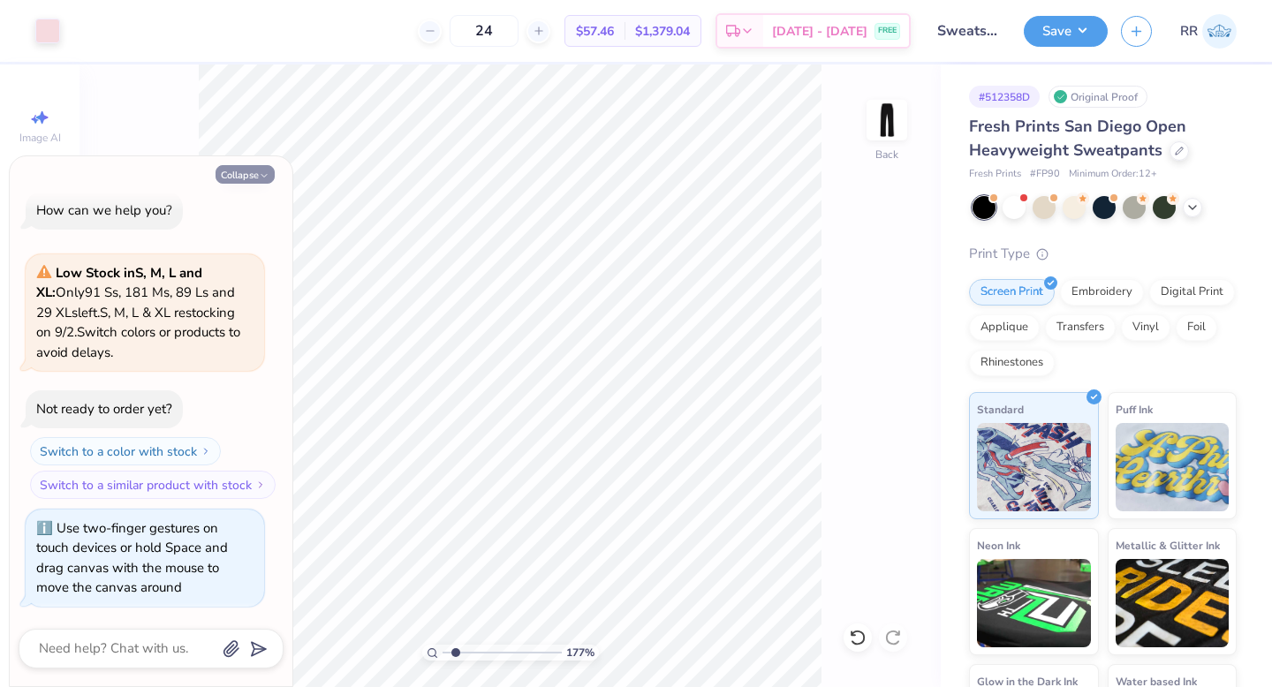
click at [242, 176] on button "Collapse" at bounding box center [245, 174] width 59 height 19
type textarea "x"
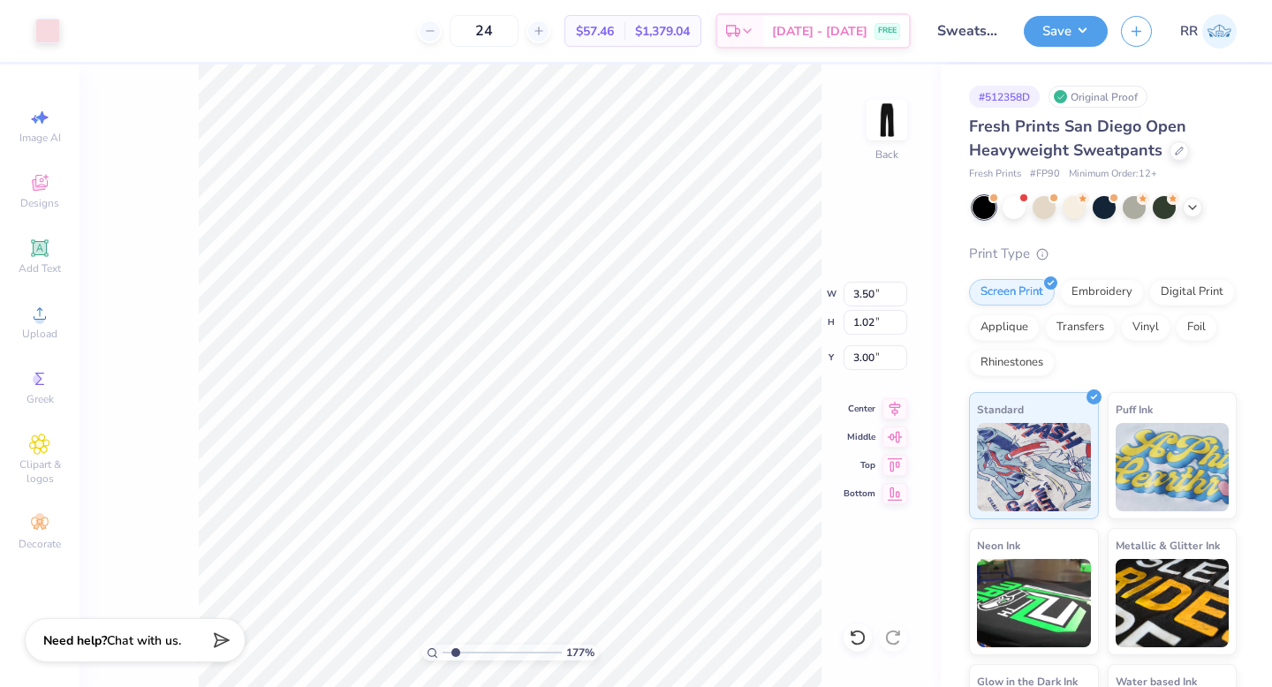
drag, startPoint x: 52, startPoint y: 23, endPoint x: 70, endPoint y: 38, distance: 23.2
click at [53, 23] on div at bounding box center [47, 31] width 25 height 25
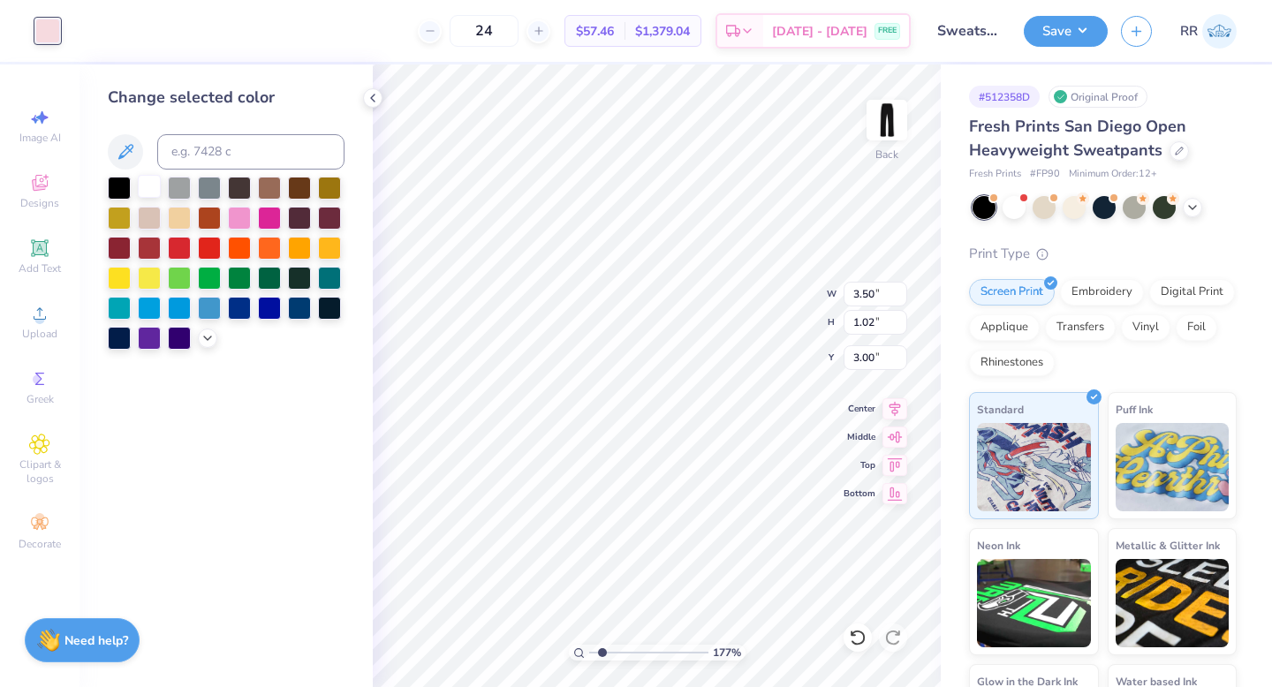
click at [152, 183] on div at bounding box center [149, 186] width 23 height 23
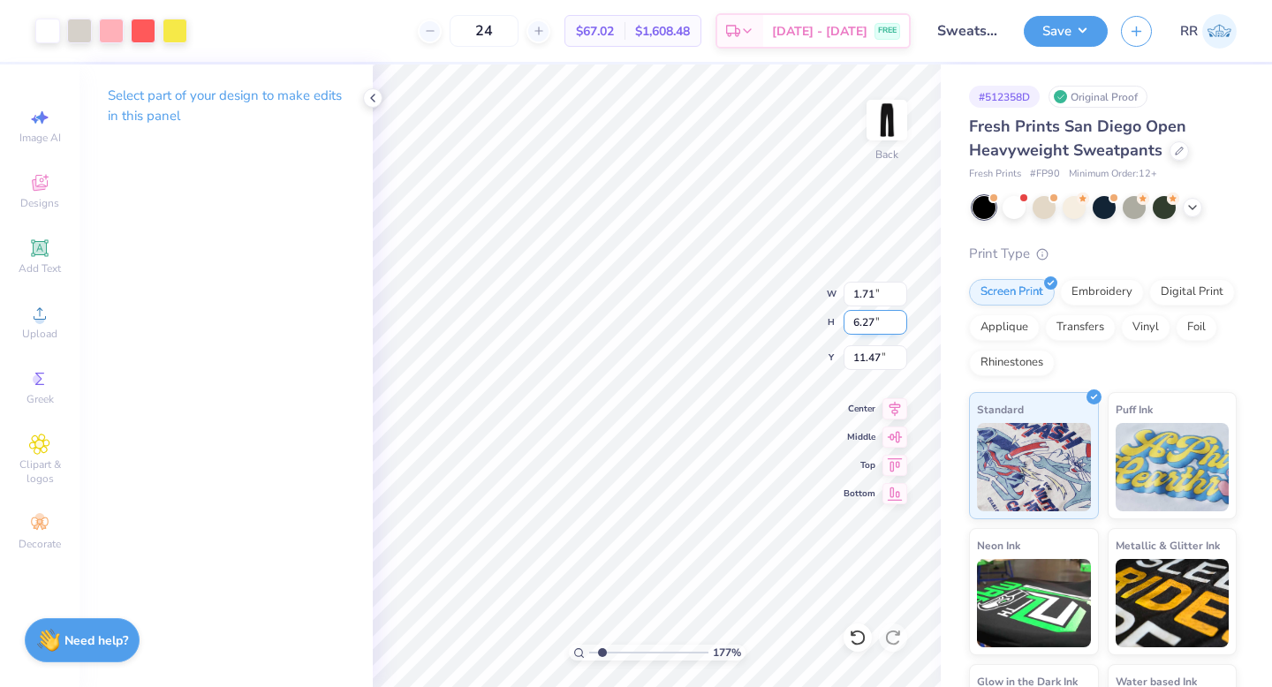
click at [770, 313] on div "177 % Back W 1.71 1.71 " H 6.27 6.27 " Y 11.47 11.47 " Center Middle Top Bottom" at bounding box center [657, 375] width 568 height 623
click at [860, 322] on input "4.73" at bounding box center [876, 322] width 64 height 25
type input "14"
type input "3.37"
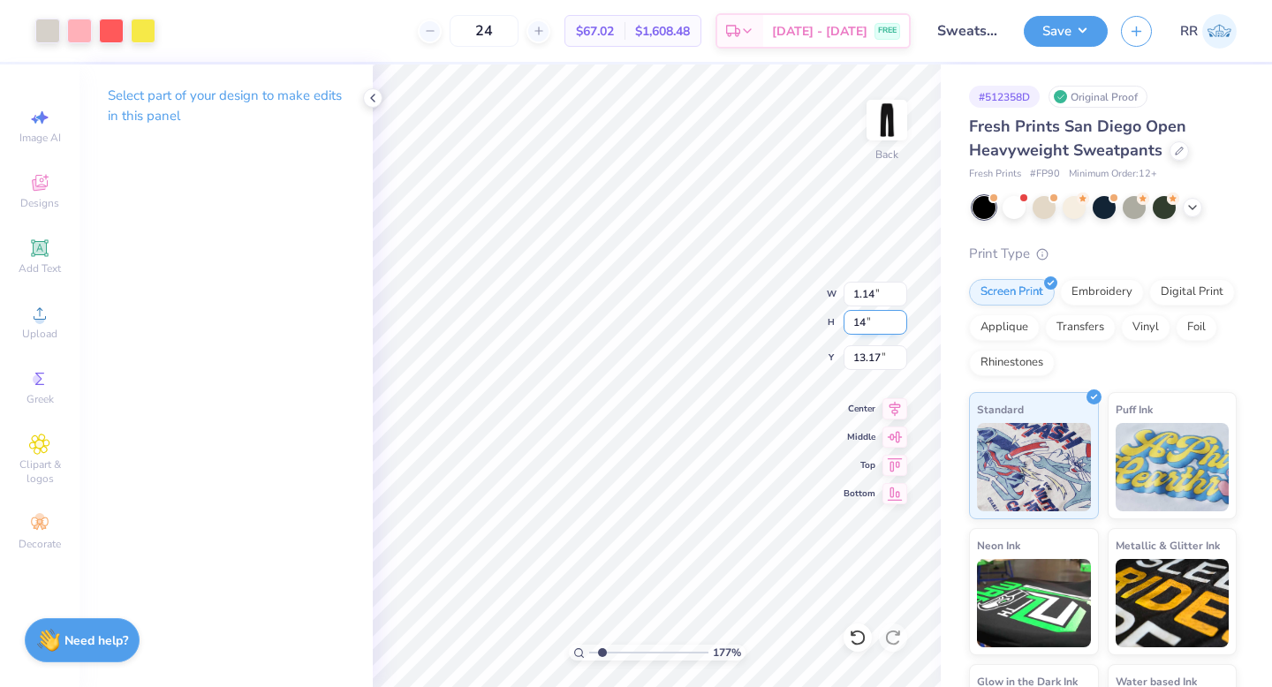
type input "14.00"
click at [48, 32] on div at bounding box center [47, 29] width 25 height 25
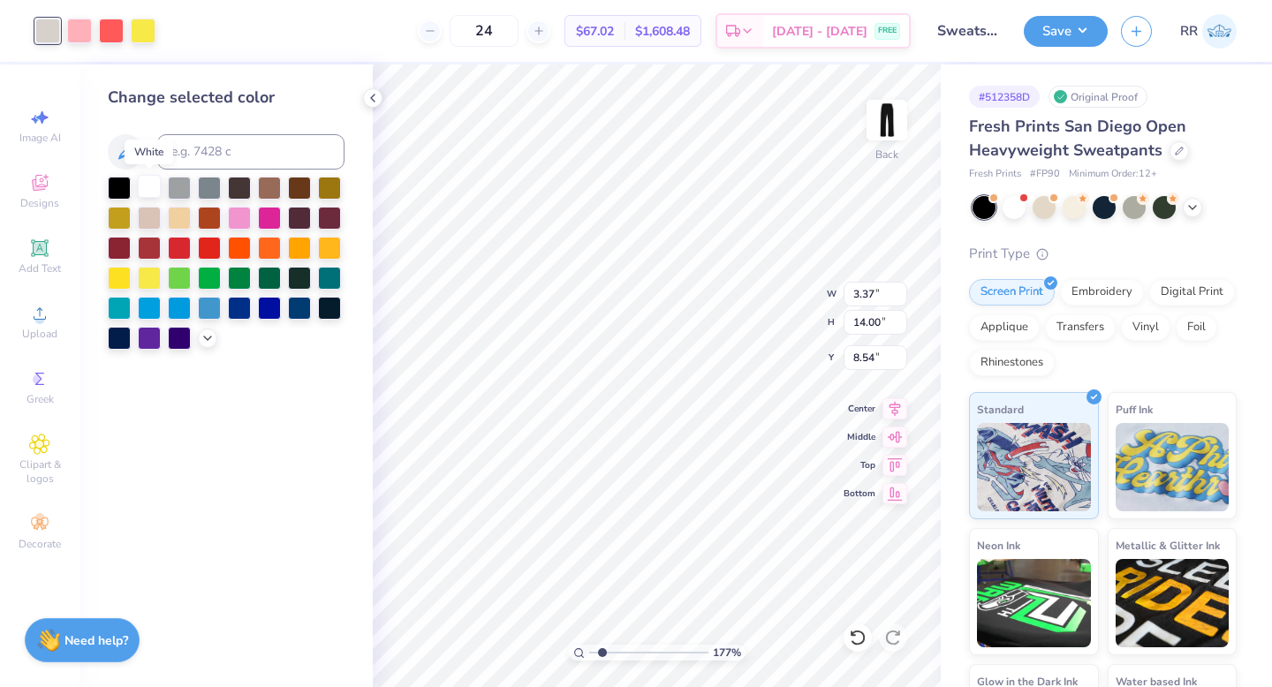
click at [145, 186] on div at bounding box center [149, 186] width 23 height 23
type input "6.71"
click at [896, 405] on icon at bounding box center [894, 406] width 25 height 21
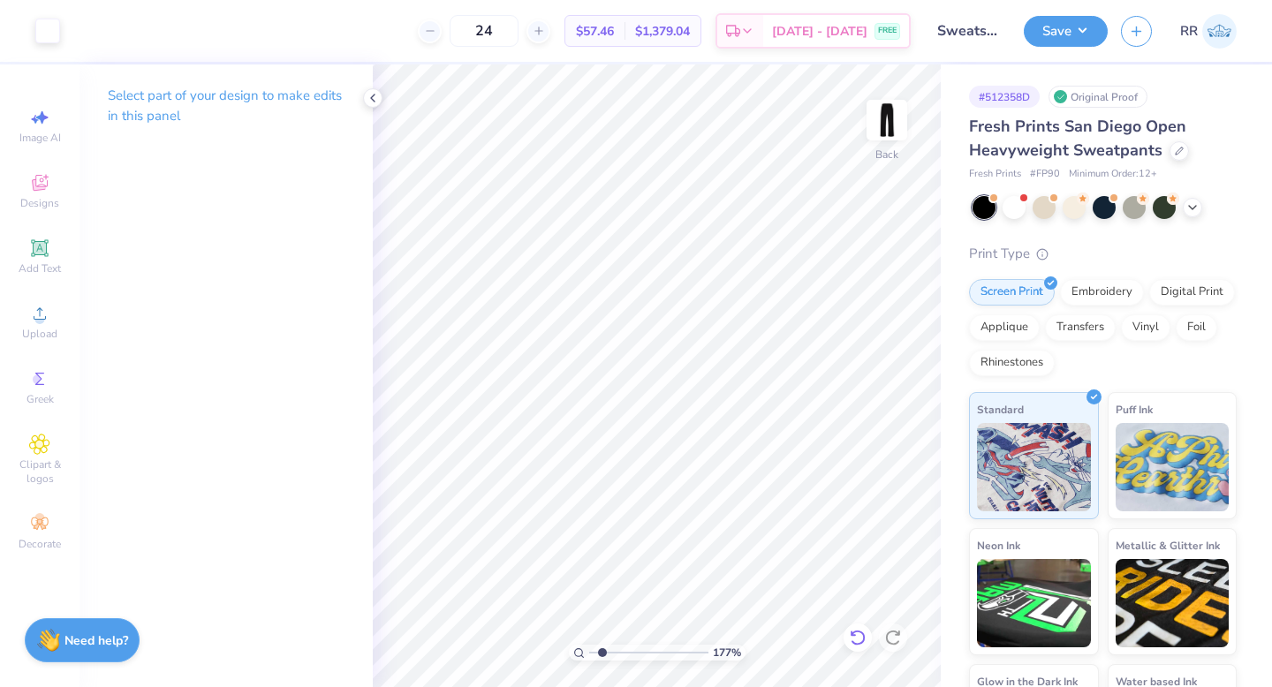
click at [856, 636] on icon at bounding box center [858, 638] width 18 height 18
type input "6.71"
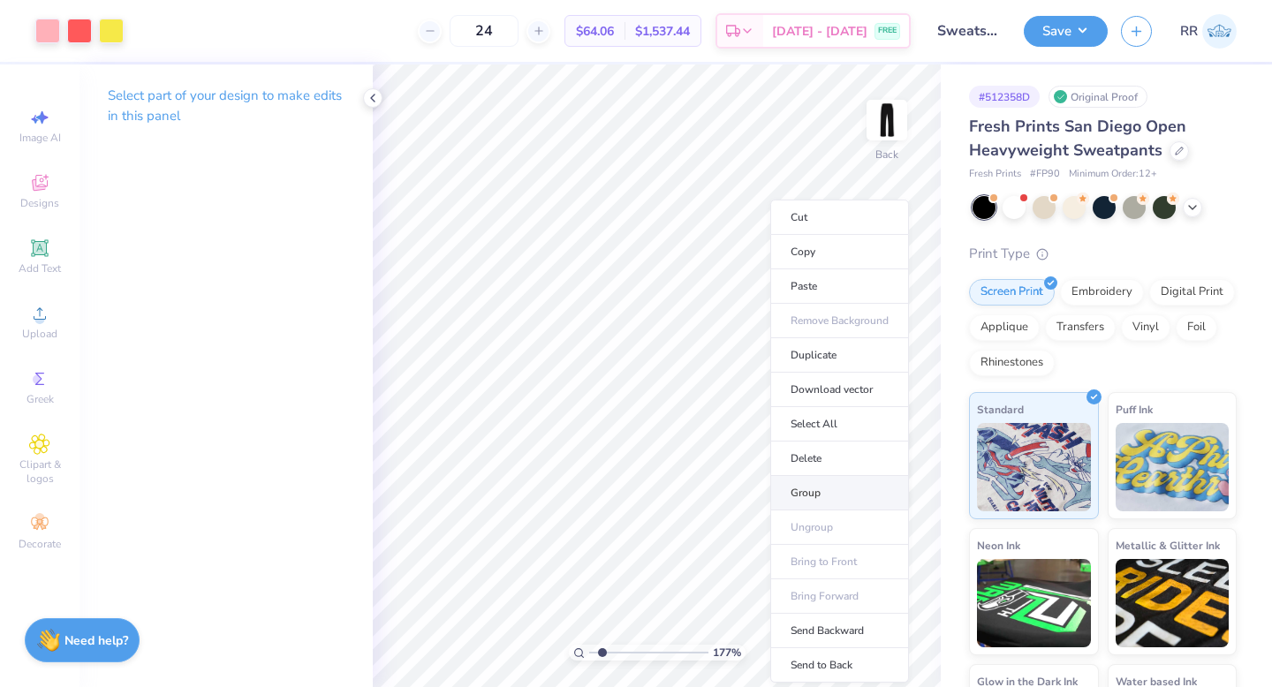
click at [799, 488] on li "Group" at bounding box center [839, 493] width 139 height 34
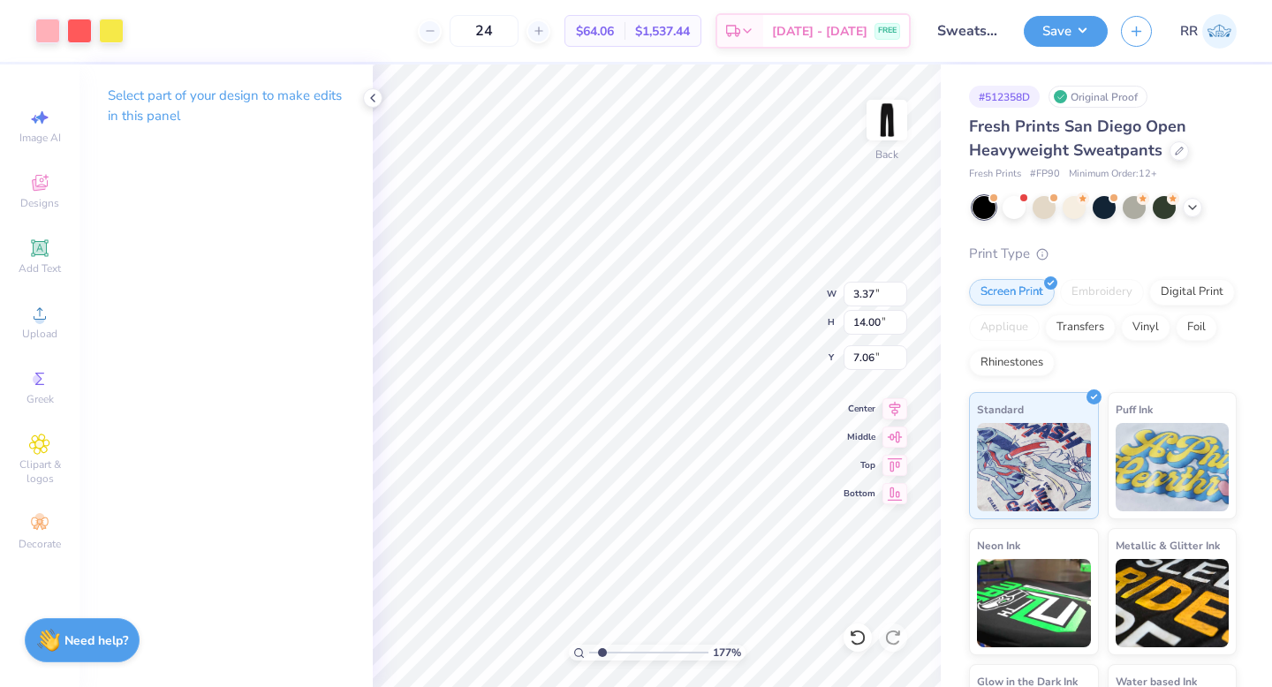
type input "7.06"
click at [865, 322] on input "14.00" at bounding box center [876, 322] width 64 height 25
type input "13.00"
type input "3.13"
type input "7.25"
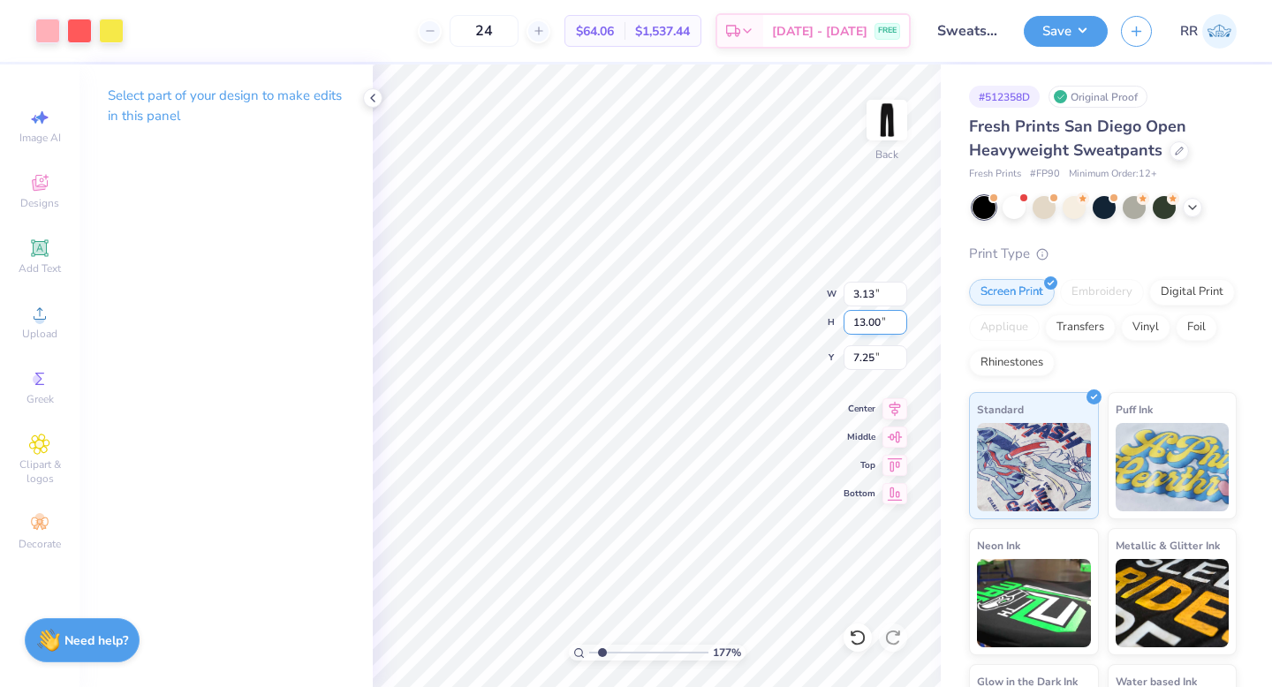
click at [862, 326] on input "13.00" at bounding box center [876, 322] width 64 height 25
type input "12.00"
type input "2.89"
type input "7.02"
type input "6.71"
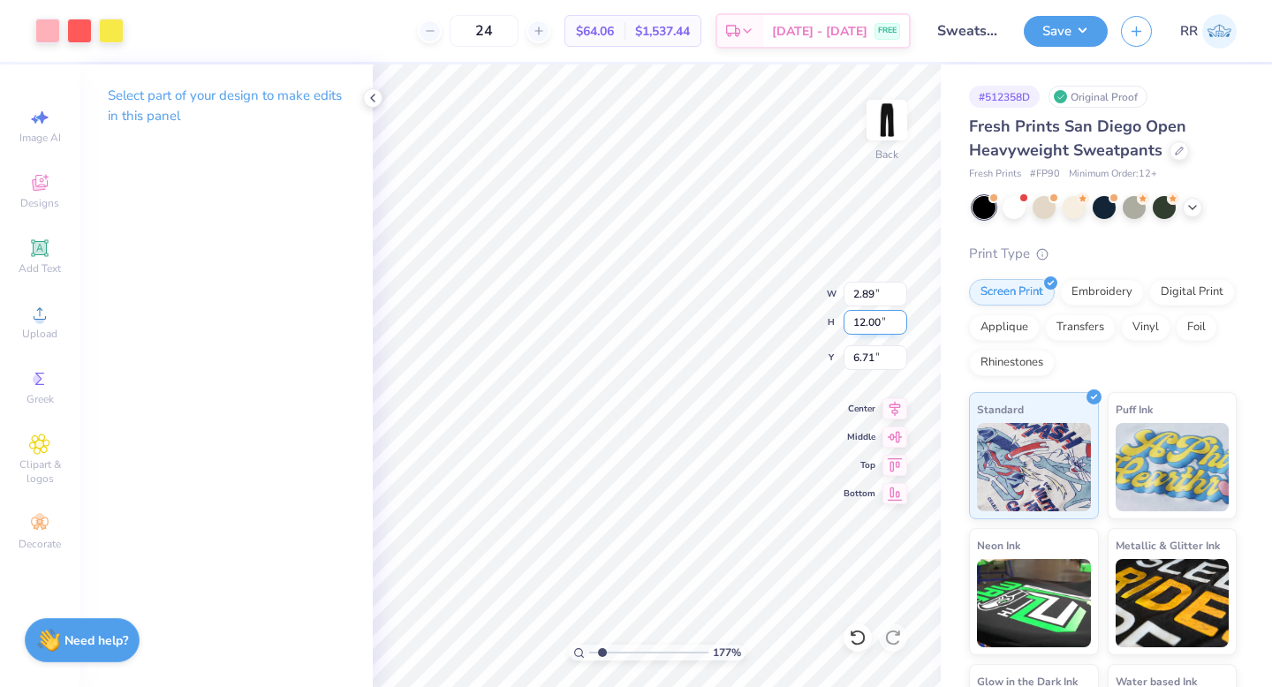
click at [783, 323] on div "177 % Back W 2.89 2.89 " H 12.00 12.00 " Y 6.71 6.71 " Center Middle Top Bottom" at bounding box center [657, 375] width 568 height 623
type input "3.50"
type input "15.41"
type input "3.00"
click at [787, 287] on div "177 % Back W 2.89 2.89 " H 12.00 12.00 " Y 6.41 6.41 " Center Middle Top Bottom" at bounding box center [657, 375] width 568 height 623
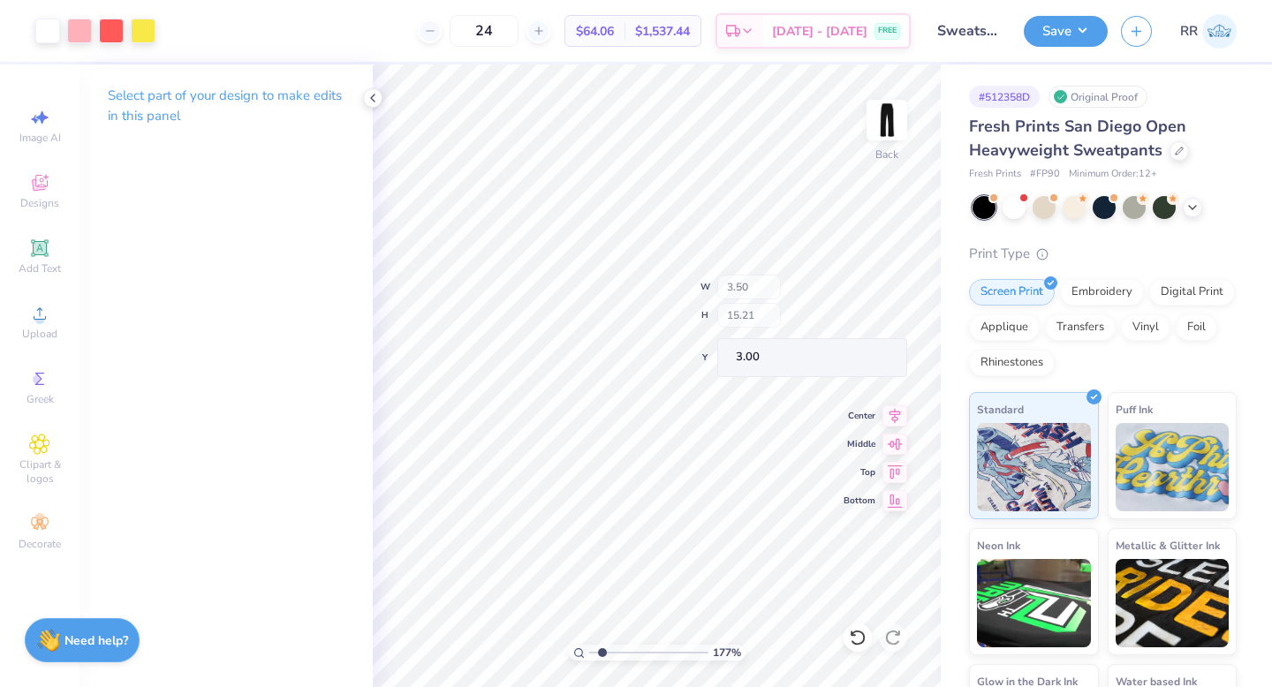
type input "3.50"
type input "15.21"
type input "3.00"
type input "2.89"
type input "12.00"
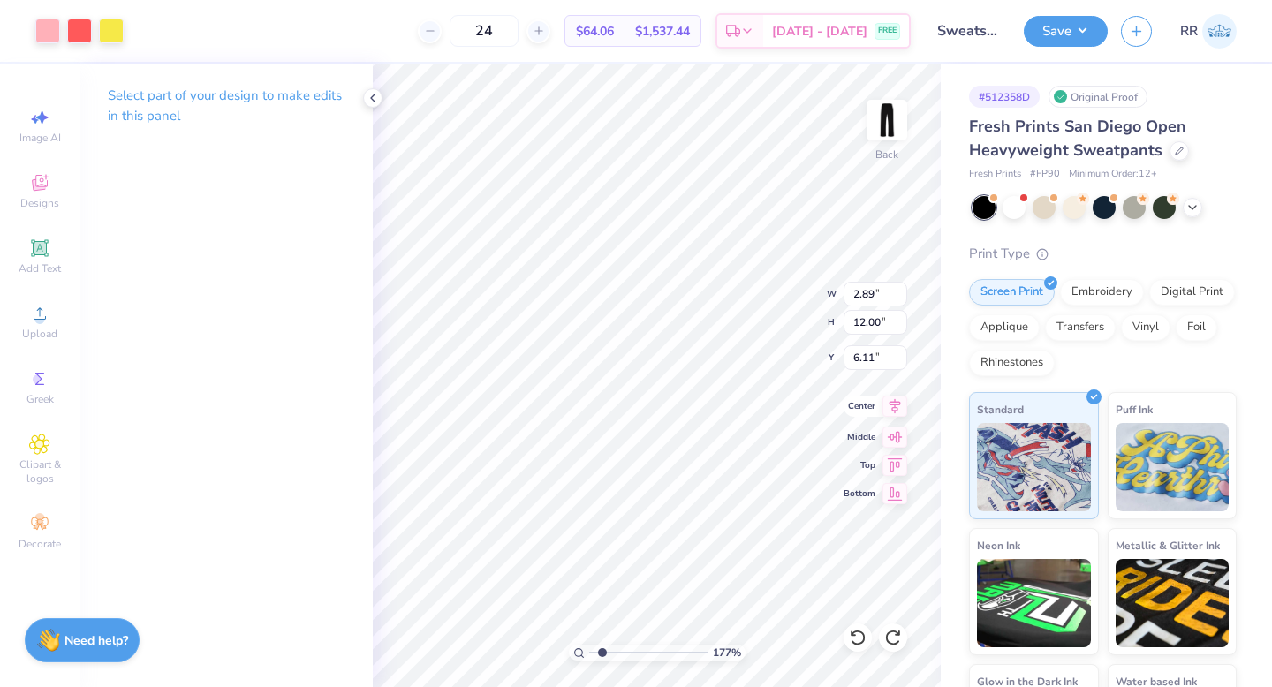
type input "6.31"
type input "2.42"
type input "10.08"
click at [901, 407] on icon at bounding box center [894, 406] width 25 height 21
type input "3.50"
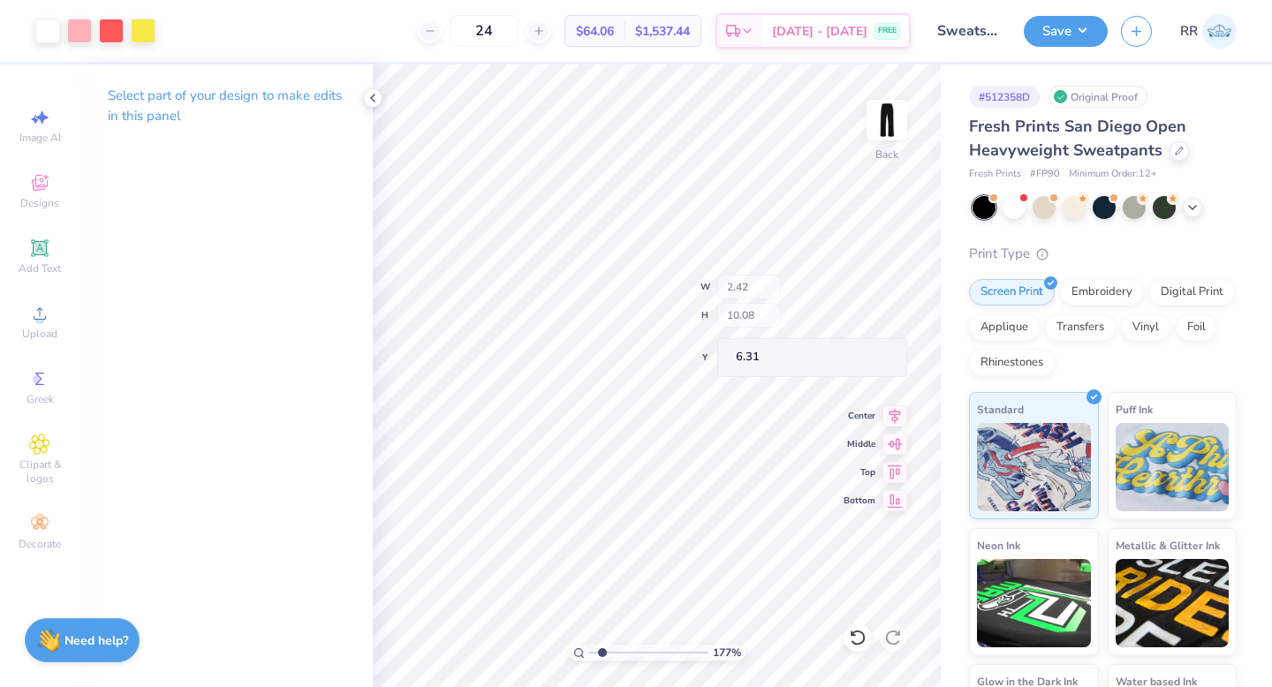
type input "13.38"
type input "3.00"
click at [558, 640] on div "147 %" at bounding box center [656, 375] width 623 height 623
click at [581, 652] on div "147 %" at bounding box center [657, 653] width 177 height 16
click at [582, 652] on div "100 %" at bounding box center [657, 653] width 177 height 16
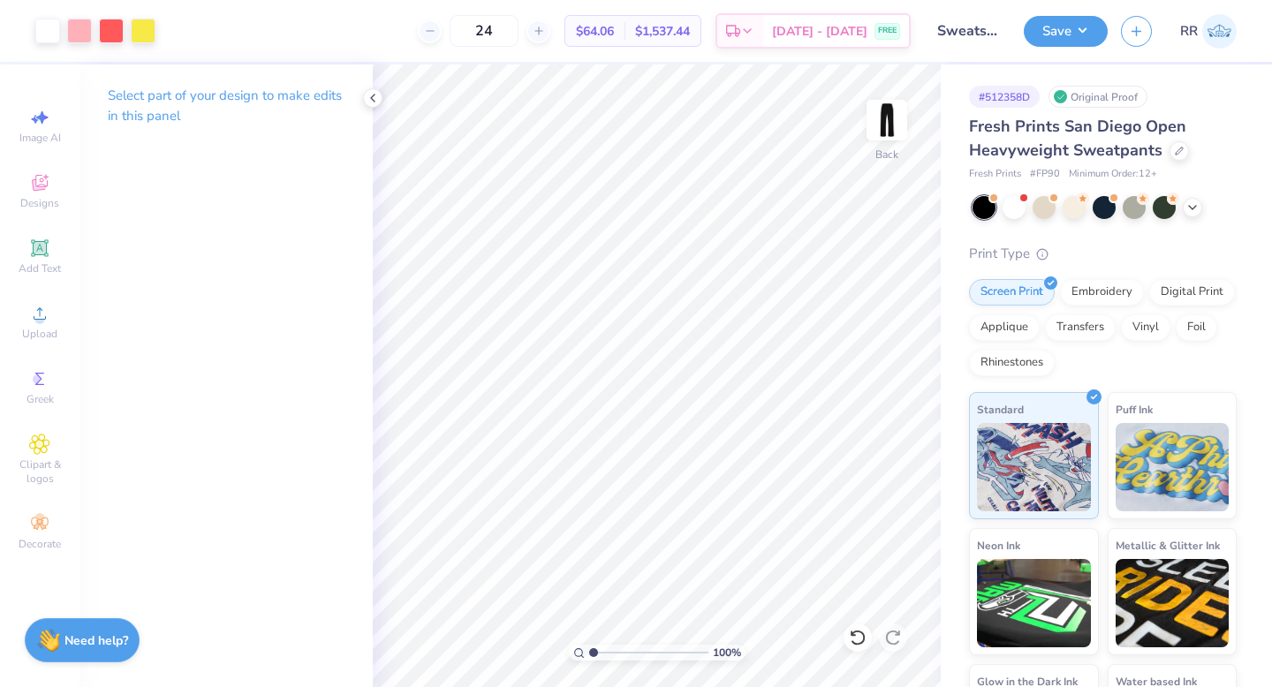
type input "1"
click at [1081, 40] on button "Save" at bounding box center [1066, 28] width 84 height 31
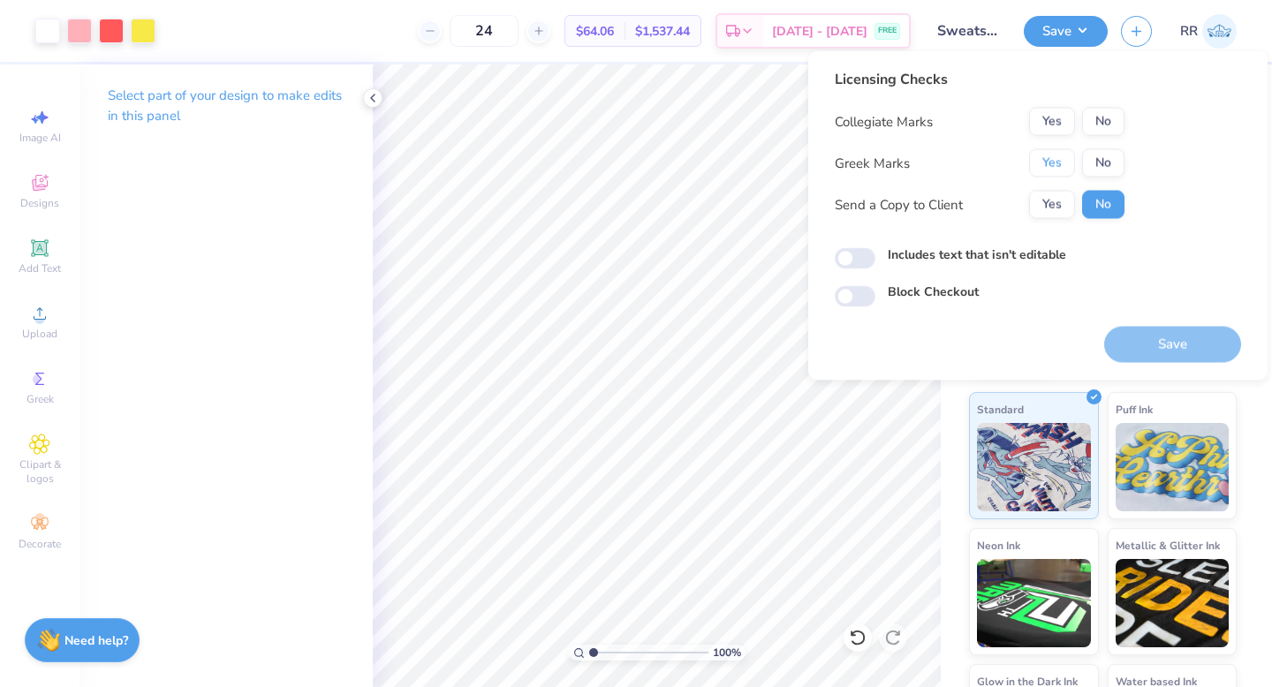
drag, startPoint x: 1046, startPoint y: 170, endPoint x: 1077, endPoint y: 137, distance: 45.0
click at [1046, 170] on button "Yes" at bounding box center [1052, 163] width 46 height 28
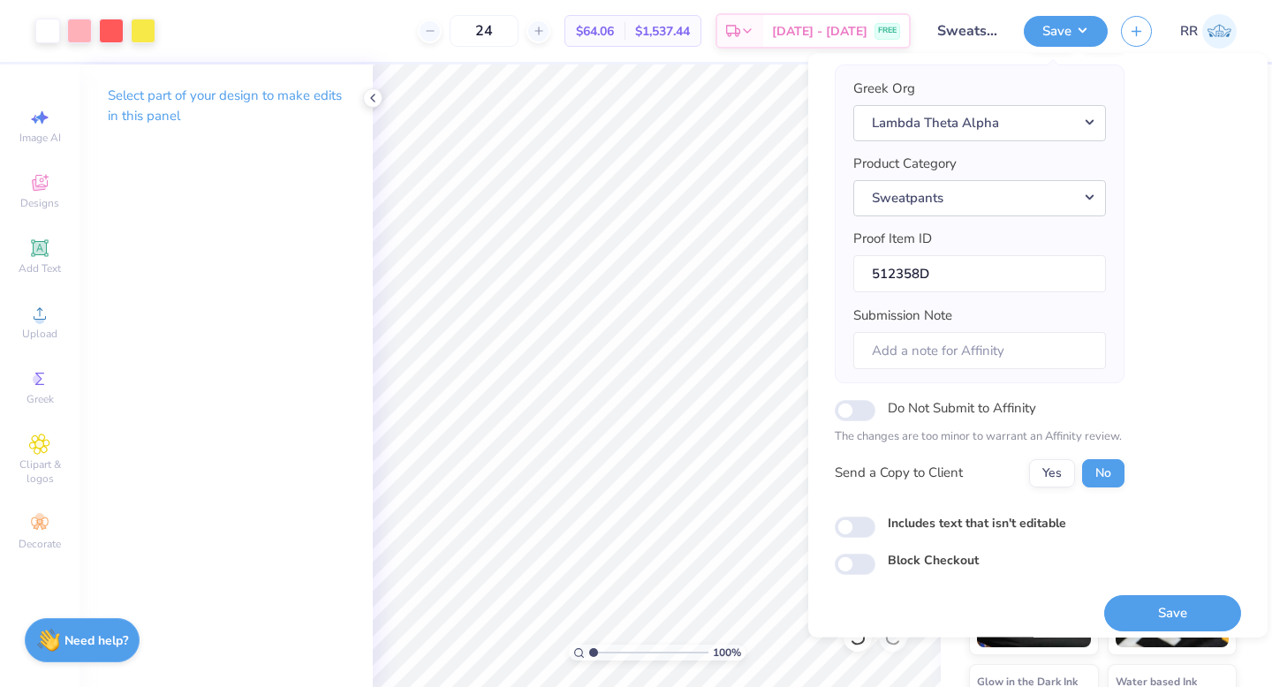
scroll to position [139, 0]
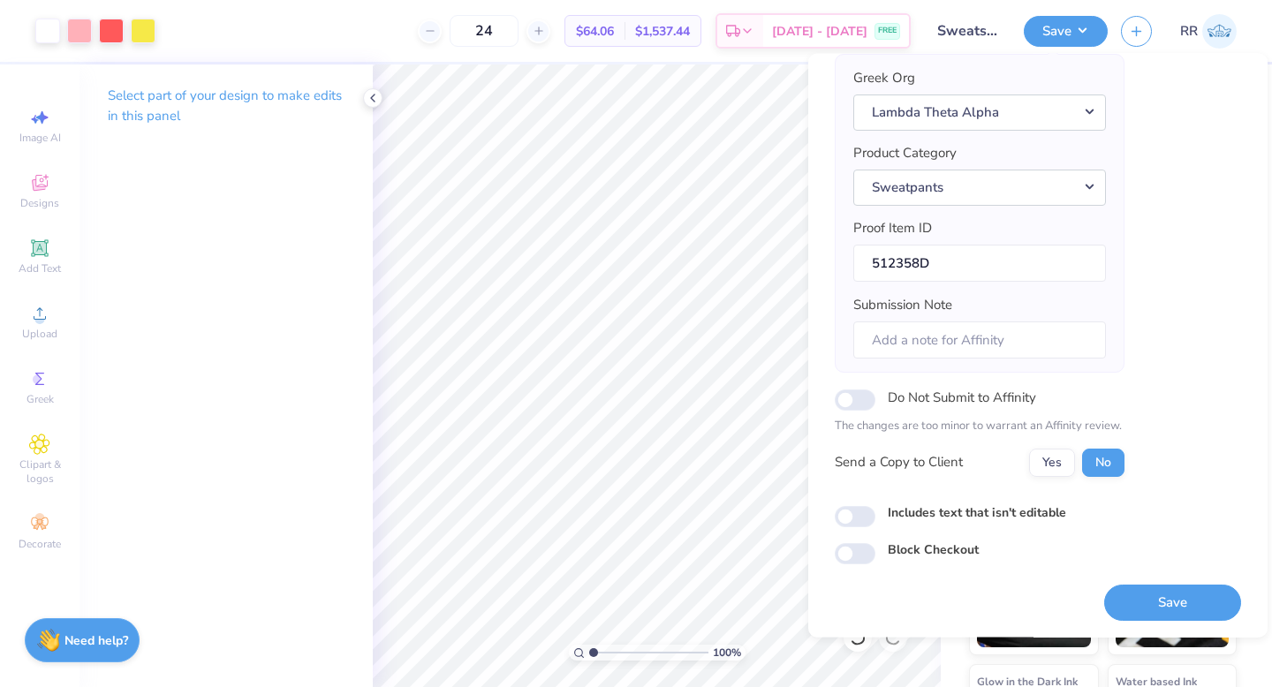
click at [1132, 611] on button "Save" at bounding box center [1172, 603] width 137 height 36
